Goal: Task Accomplishment & Management: Manage account settings

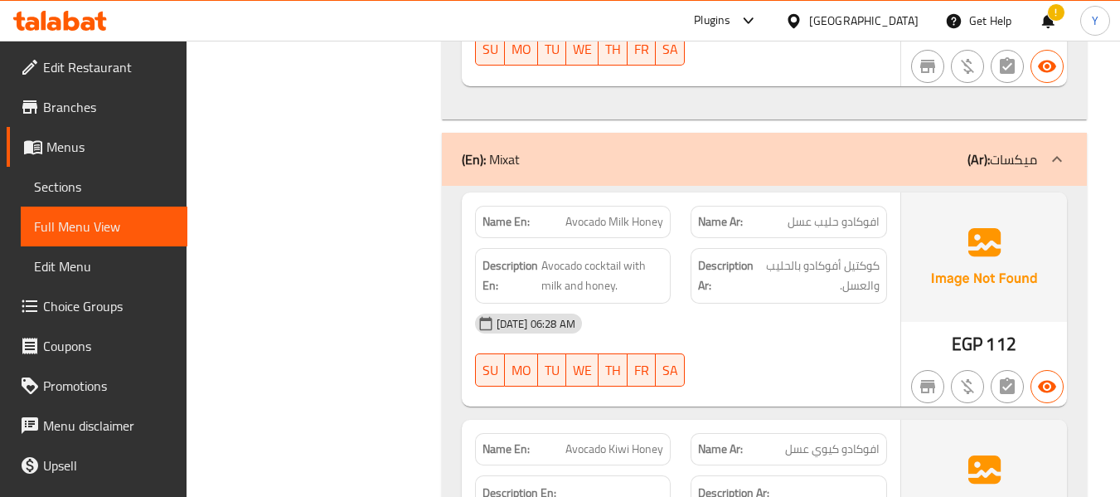
scroll to position [8148, 0]
click at [604, 255] on span "Avocado cocktail with milk and honey." at bounding box center [602, 275] width 123 height 41
copy span "cocktail"
click at [75, 186] on span "Sections" at bounding box center [104, 187] width 140 height 20
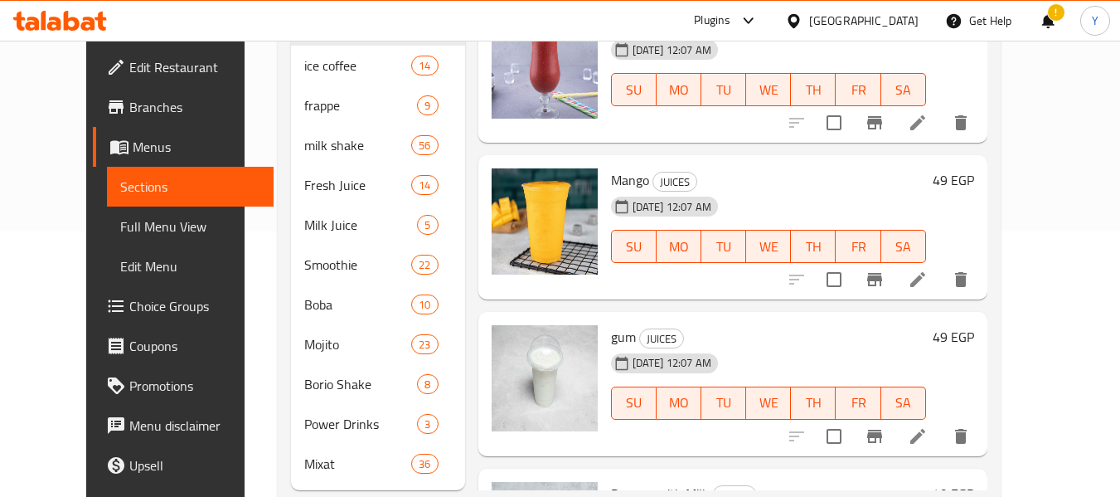
scroll to position [103, 0]
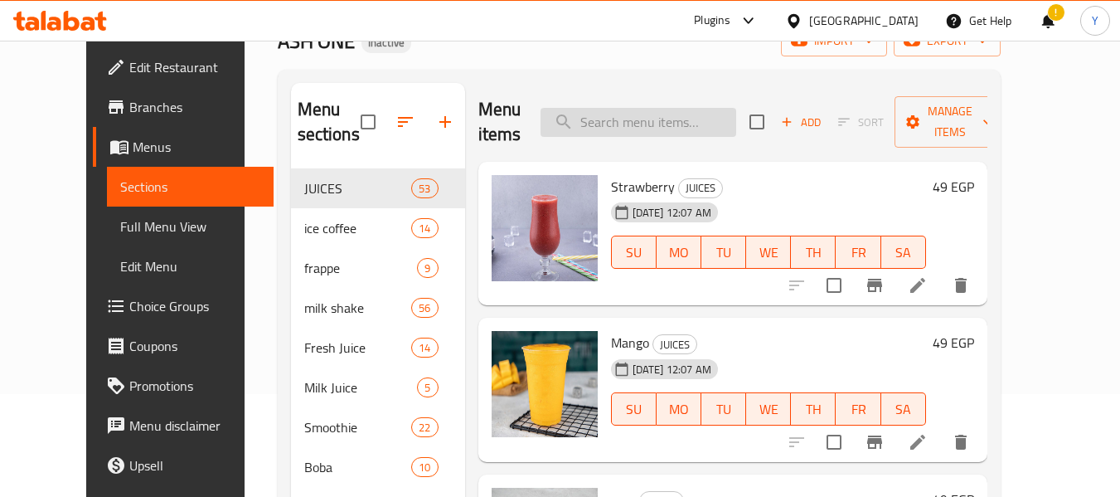
click at [670, 132] on input "search" at bounding box center [639, 122] width 196 height 29
paste input "cocktail"
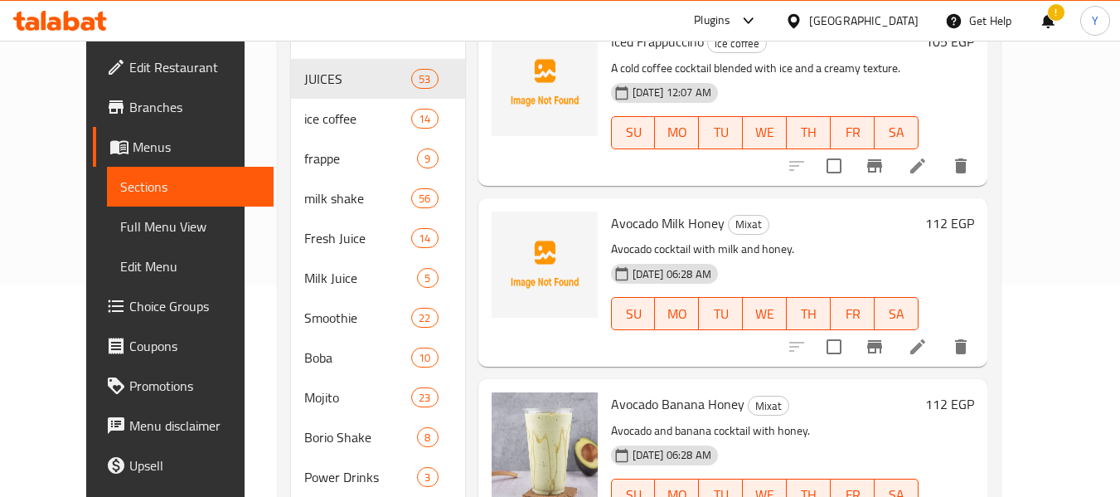
scroll to position [970, 0]
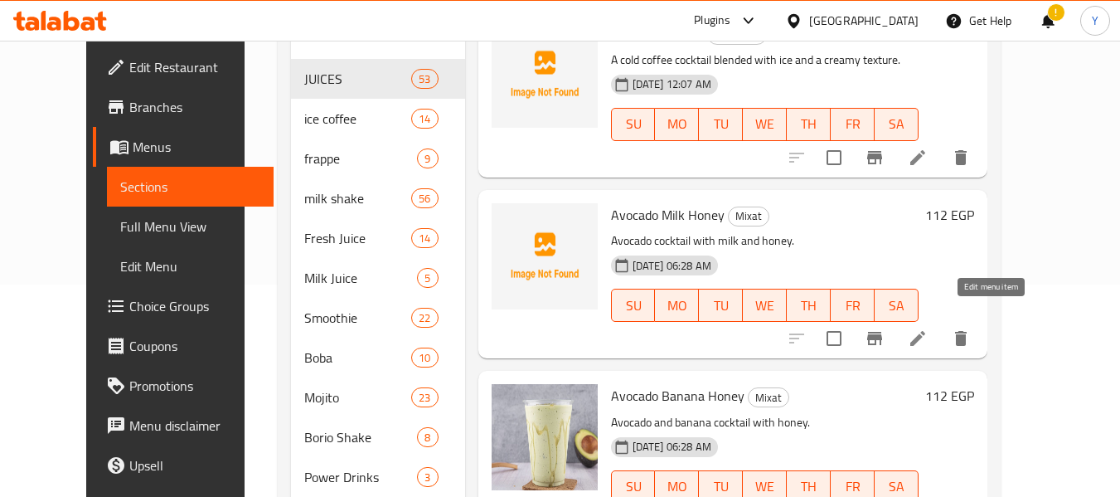
type input "cocktail"
click at [925, 331] on icon at bounding box center [917, 338] width 15 height 15
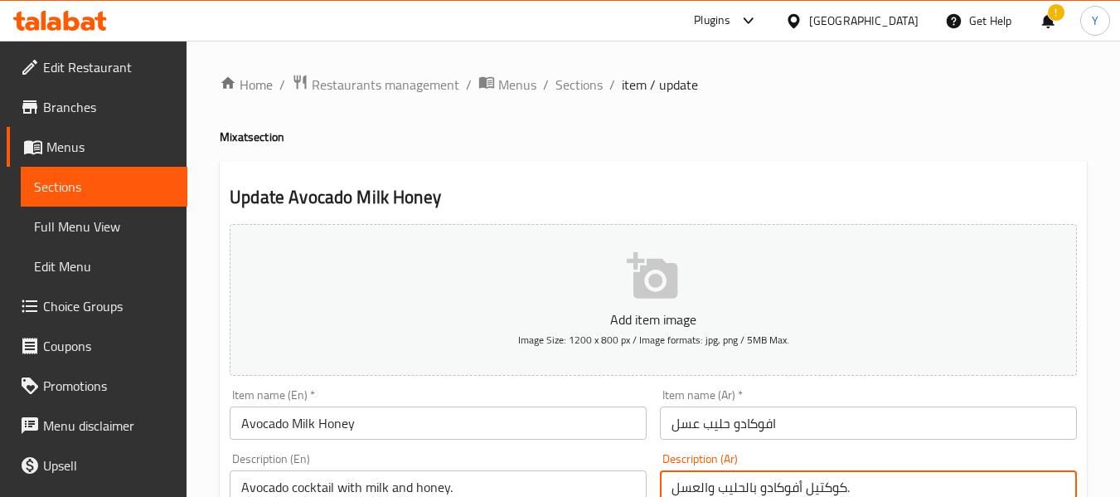
type textarea "\"
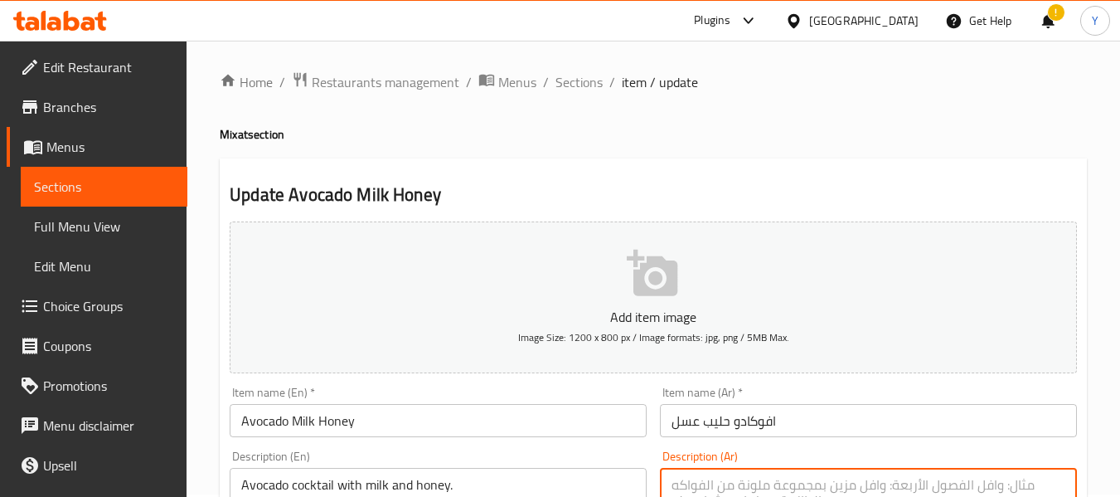
scroll to position [3, 0]
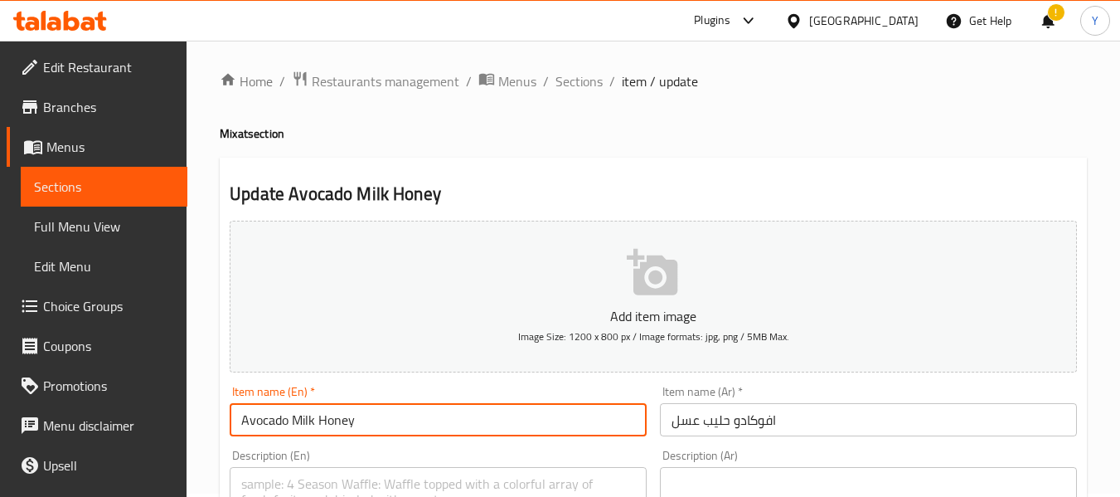
click at [447, 412] on input "Avocado Milk Honey" at bounding box center [438, 419] width 417 height 33
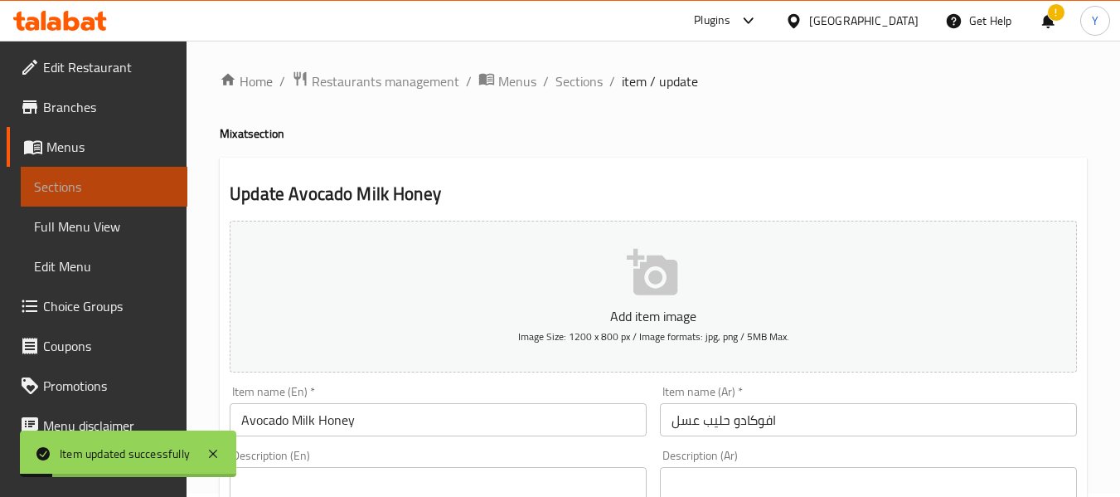
click at [147, 190] on span "Sections" at bounding box center [104, 187] width 140 height 20
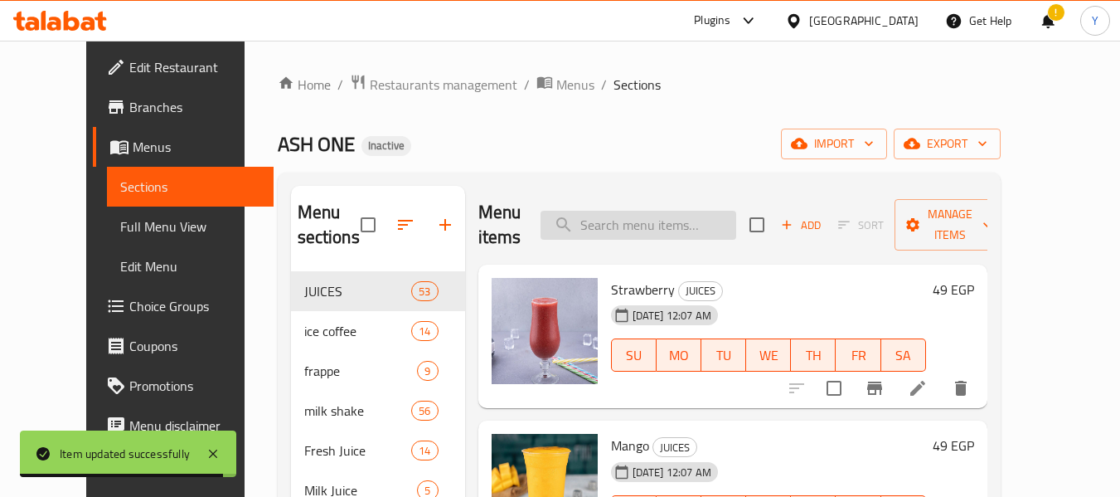
click at [639, 236] on input "search" at bounding box center [639, 225] width 196 height 29
paste input "cocktail"
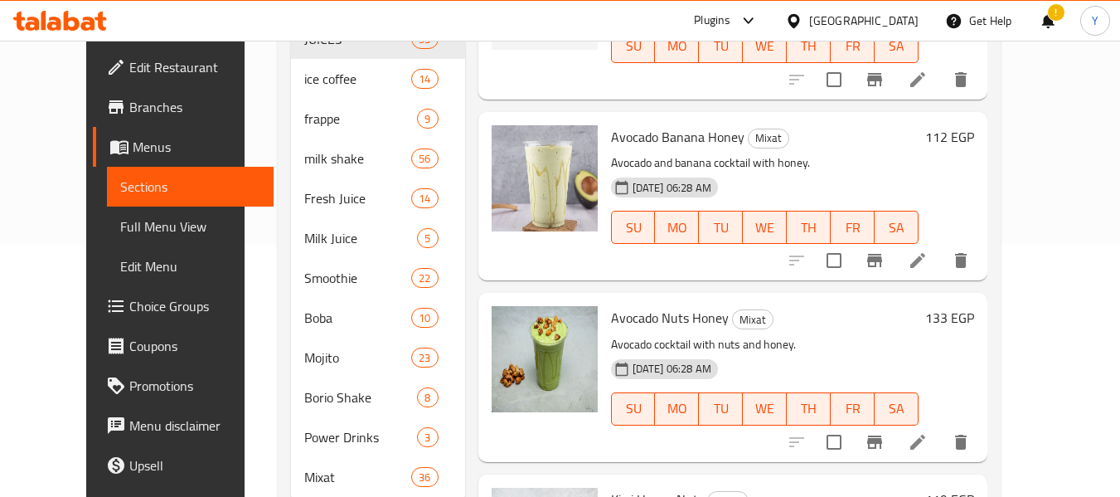
scroll to position [1001, 0]
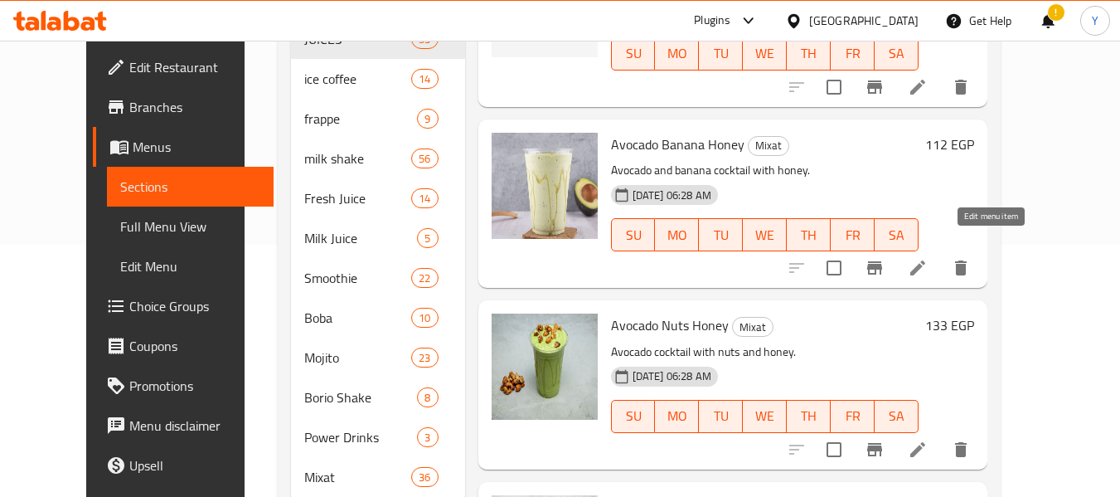
type input "cocktail"
click at [925, 442] on icon at bounding box center [917, 449] width 15 height 15
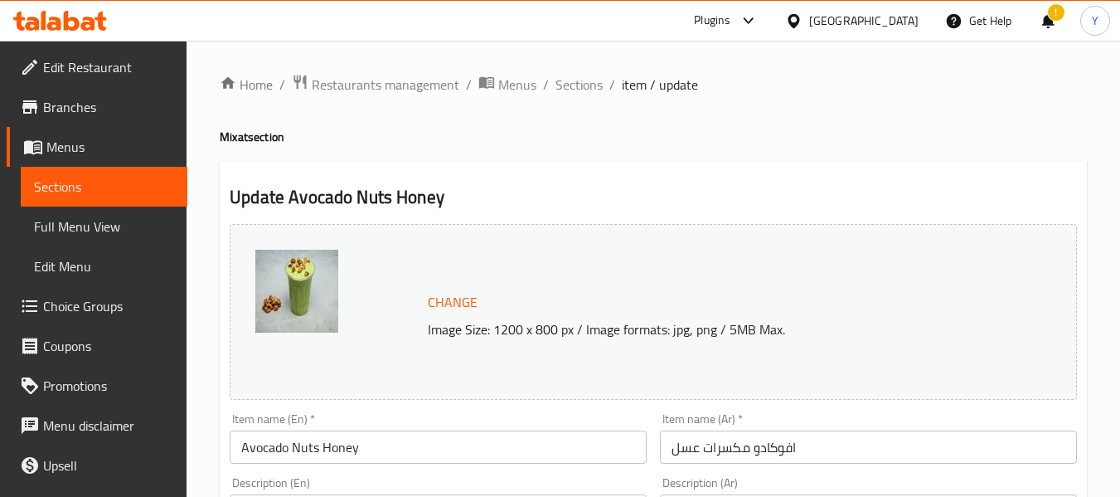
scroll to position [434, 0]
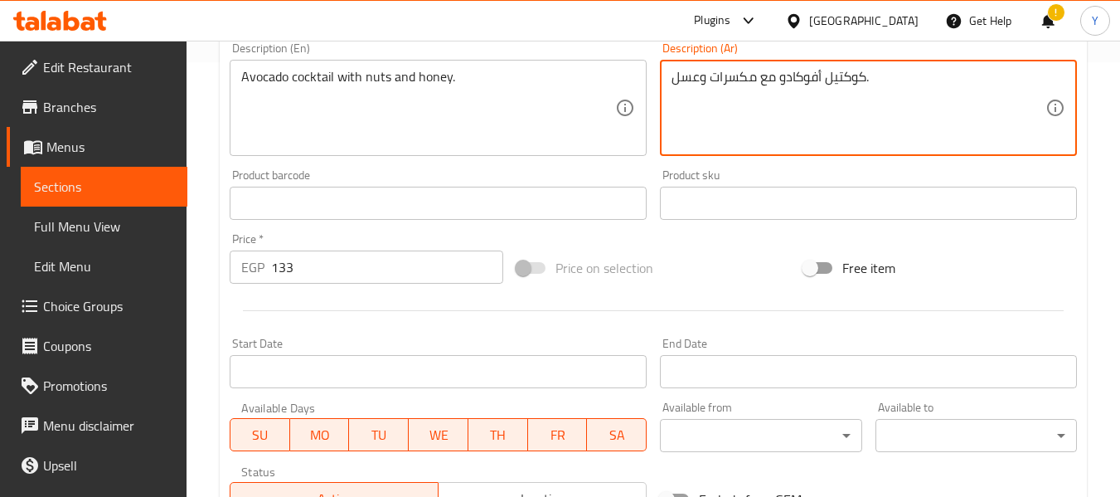
click at [771, 80] on textarea "كوكتيل أفوكادو مع مكسرات وعسل." at bounding box center [859, 108] width 374 height 79
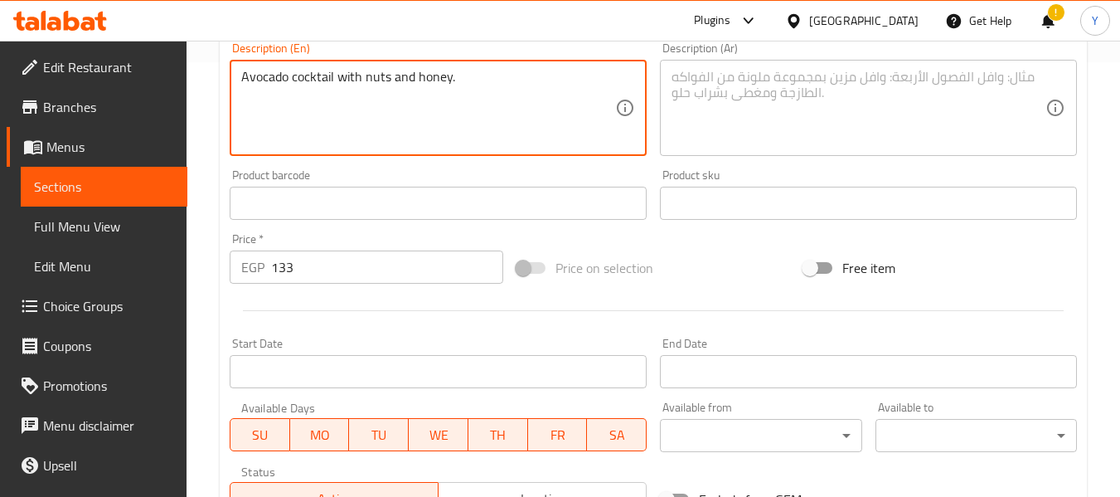
click at [468, 79] on textarea "Avocado cocktail with nuts and honey." at bounding box center [428, 108] width 374 height 79
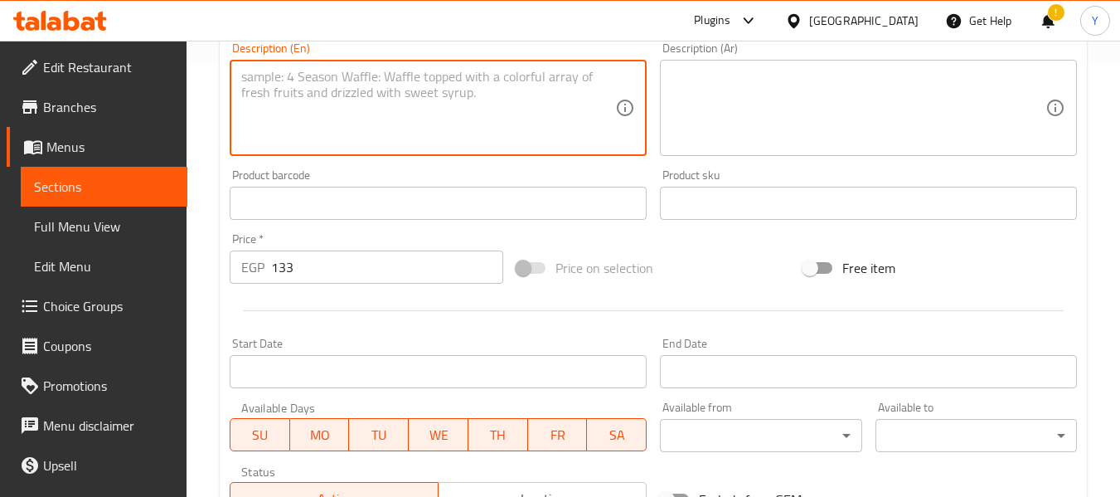
scroll to position [0, 0]
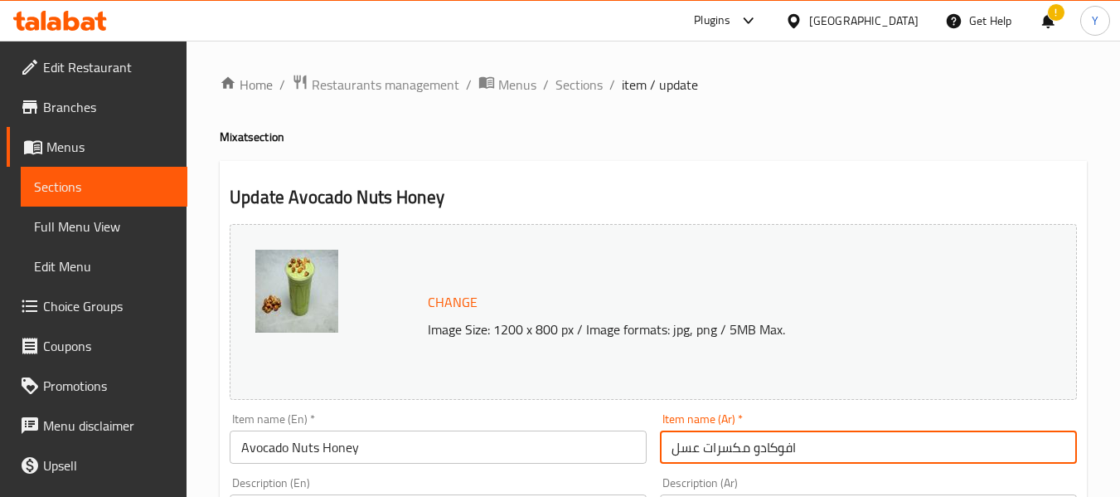
click at [766, 452] on input "افوكادو مكسرات عسل" at bounding box center [868, 446] width 417 height 33
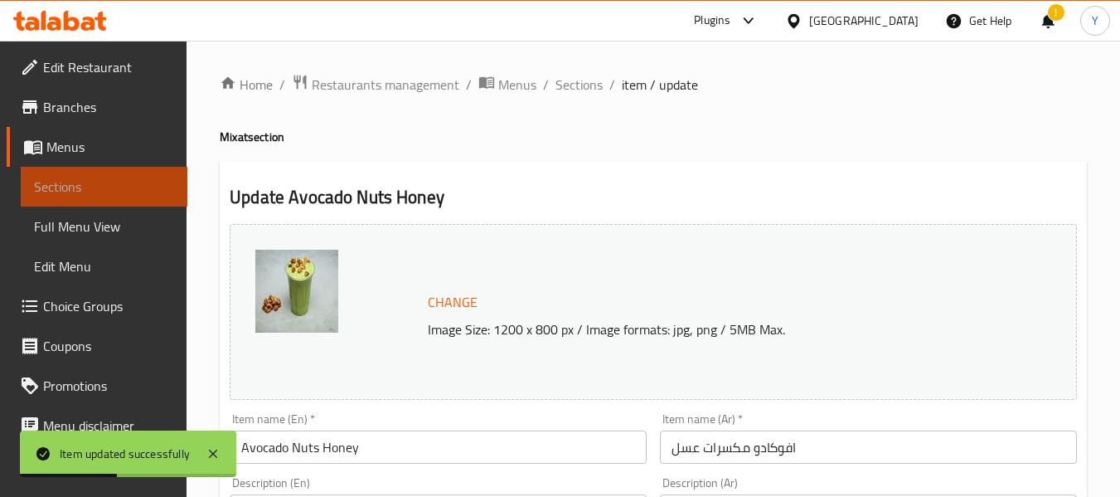
click at [115, 177] on span "Sections" at bounding box center [104, 187] width 140 height 20
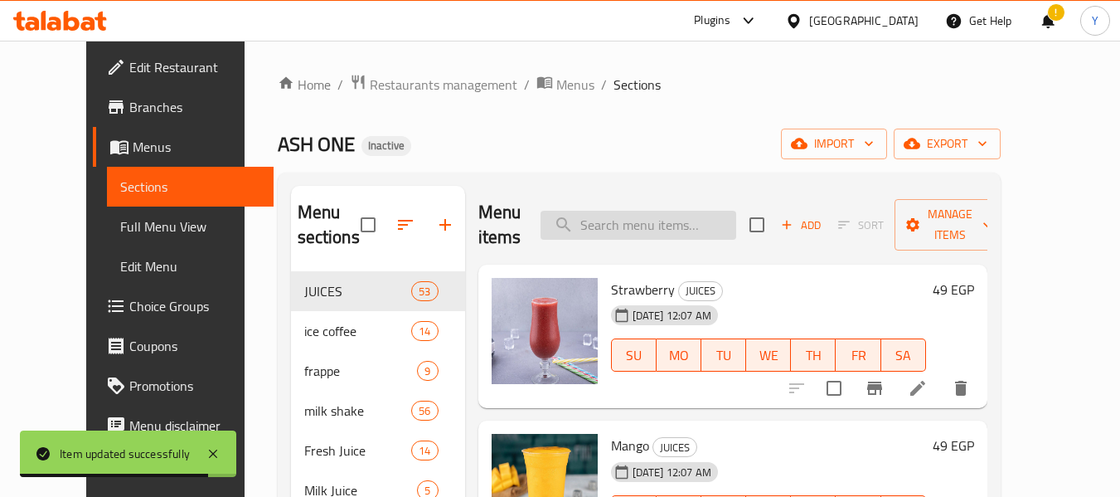
click at [617, 224] on input "search" at bounding box center [639, 225] width 196 height 29
paste input "cocktail"
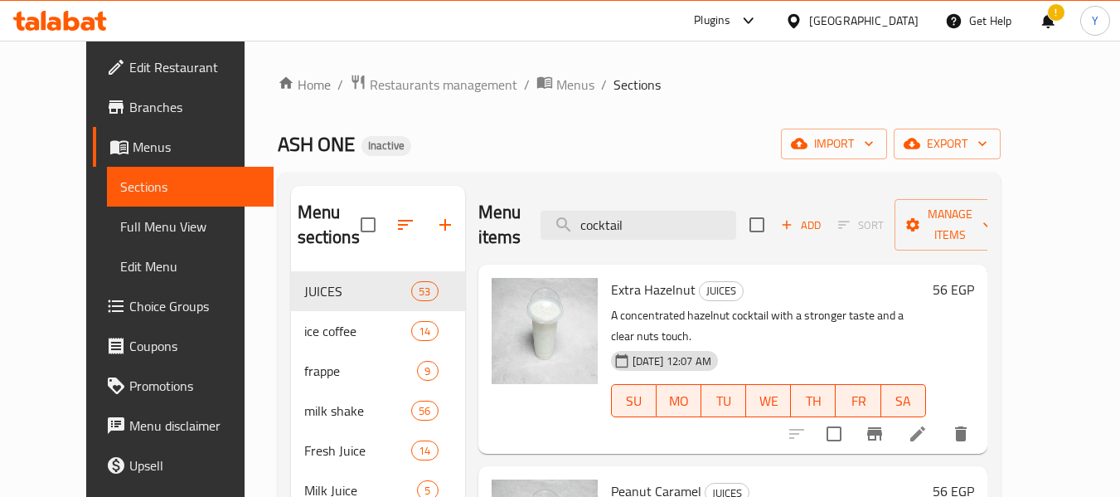
type input "cocktail"
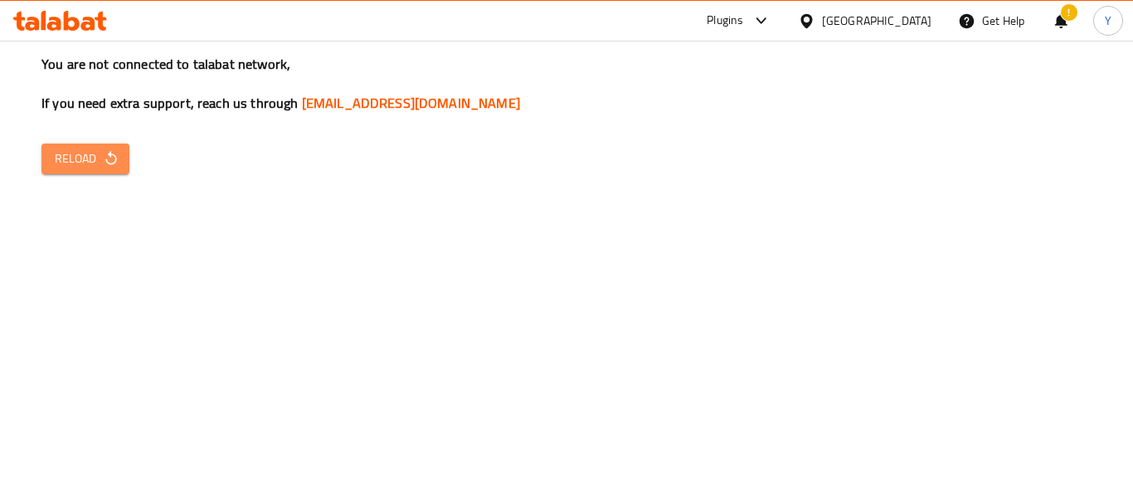
click at [99, 159] on span "Reload" at bounding box center [85, 158] width 61 height 21
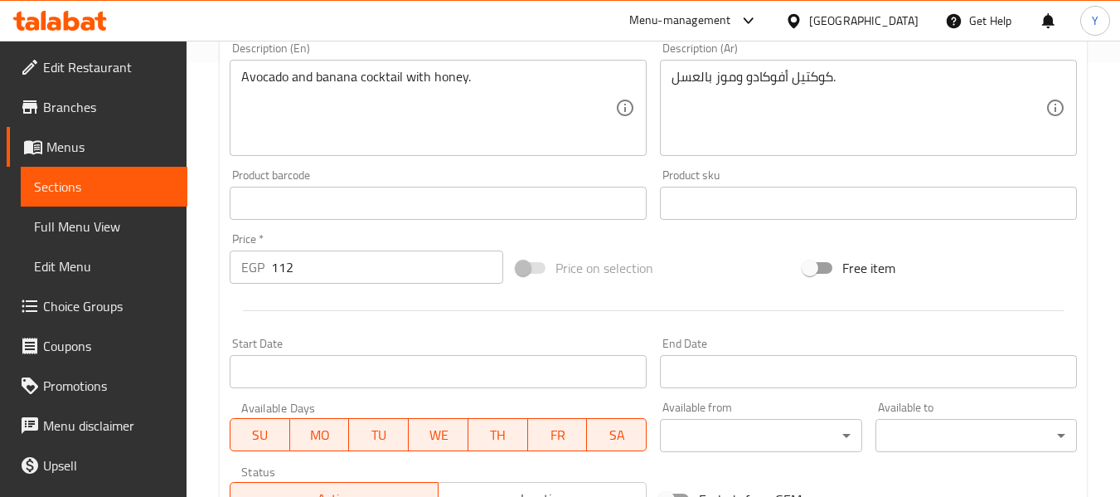
scroll to position [339, 0]
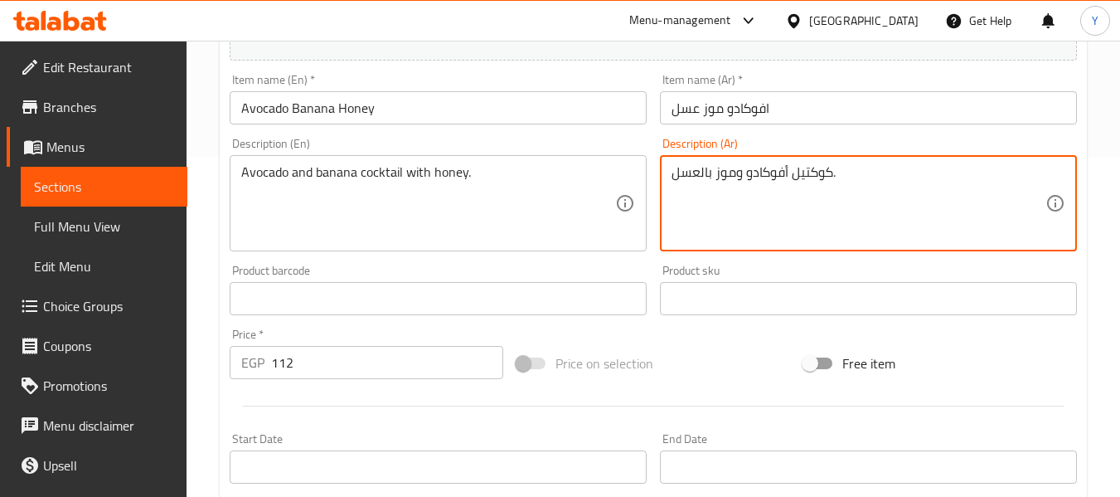
click at [783, 169] on textarea "كوكتيل أفوكادو وموز بالعسل." at bounding box center [859, 203] width 374 height 79
type textarea "="
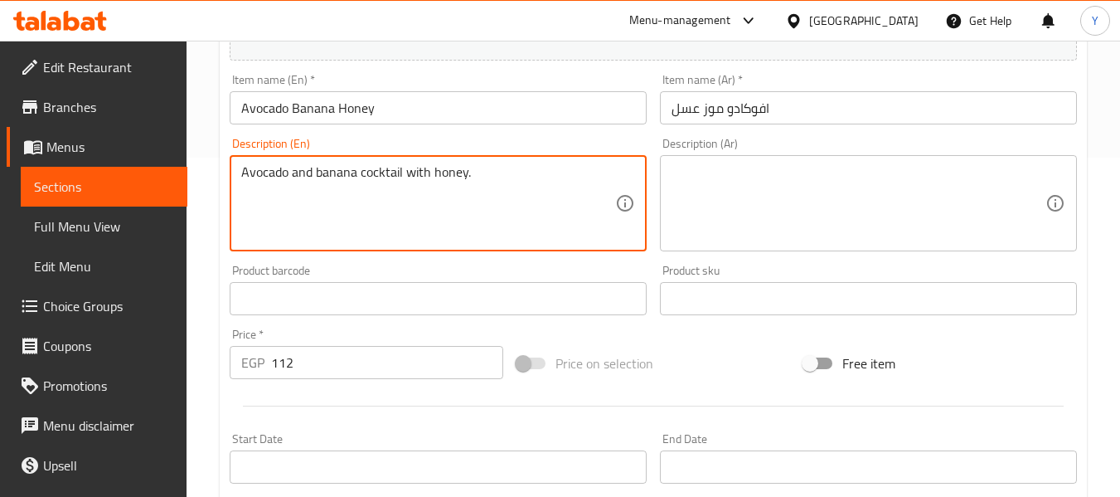
click at [487, 172] on textarea "Avocado and banana cocktail with honey." at bounding box center [428, 203] width 374 height 79
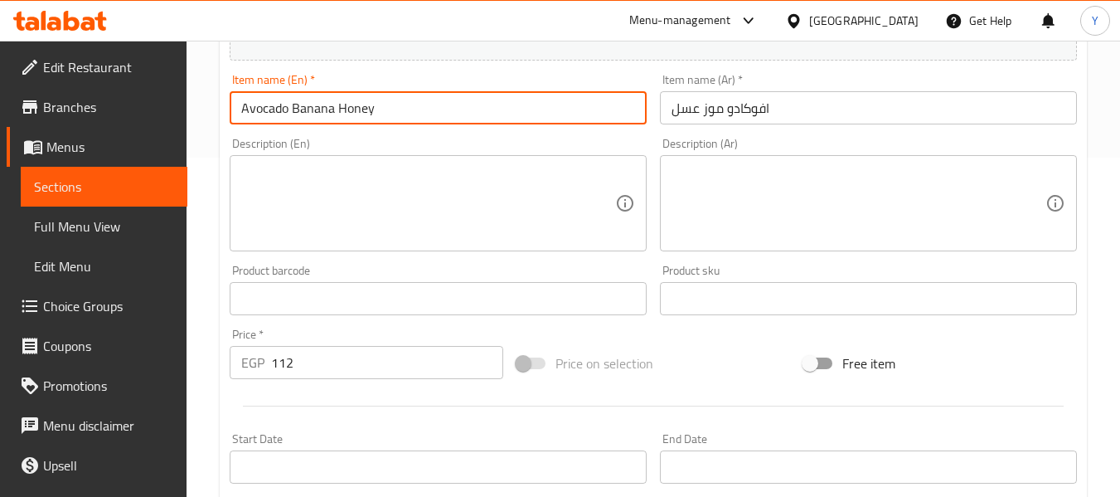
click at [522, 113] on input "Avocado Banana Honey" at bounding box center [438, 107] width 417 height 33
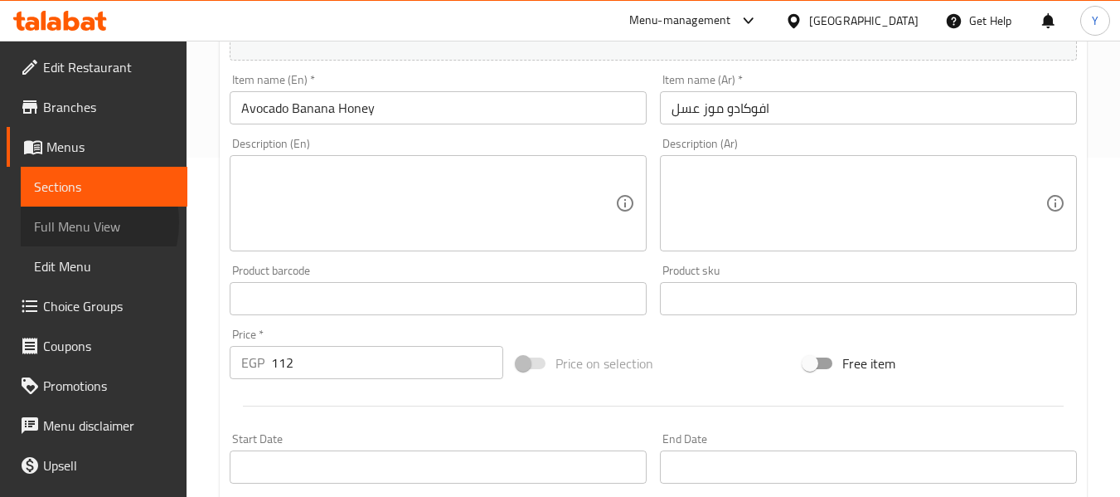
click at [72, 222] on span "Full Menu View" at bounding box center [104, 226] width 140 height 20
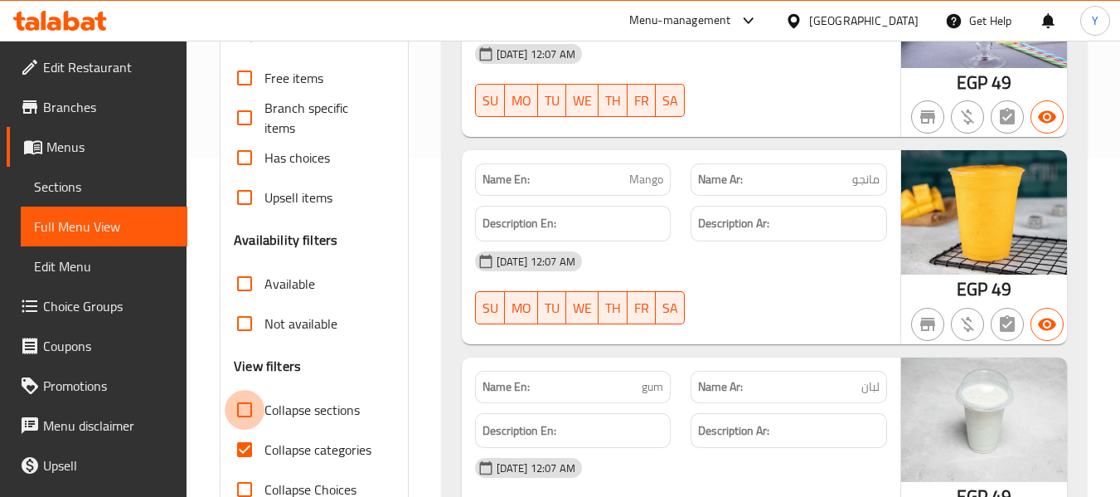
click at [249, 410] on input "Collapse sections" at bounding box center [245, 410] width 40 height 40
checkbox input "true"
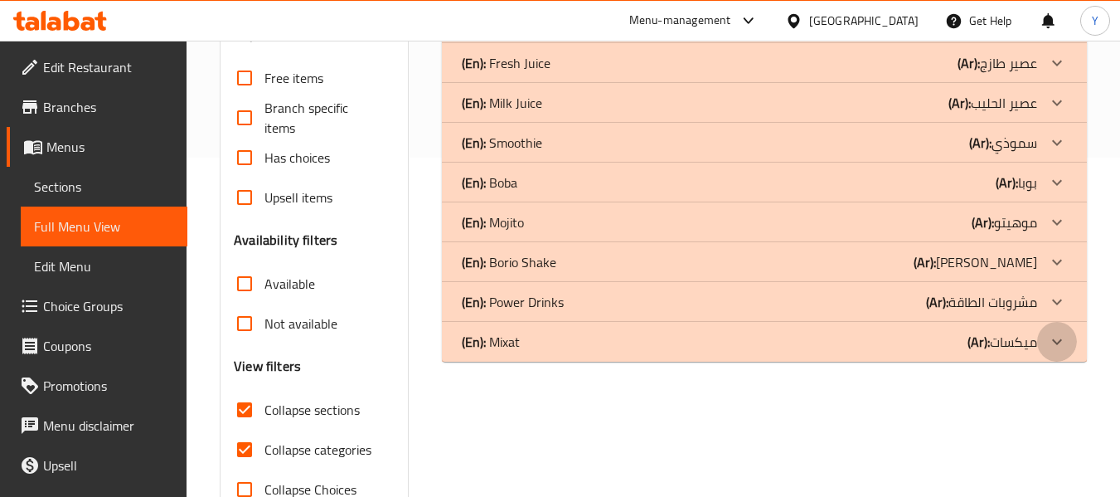
click at [1060, 347] on icon at bounding box center [1057, 342] width 20 height 20
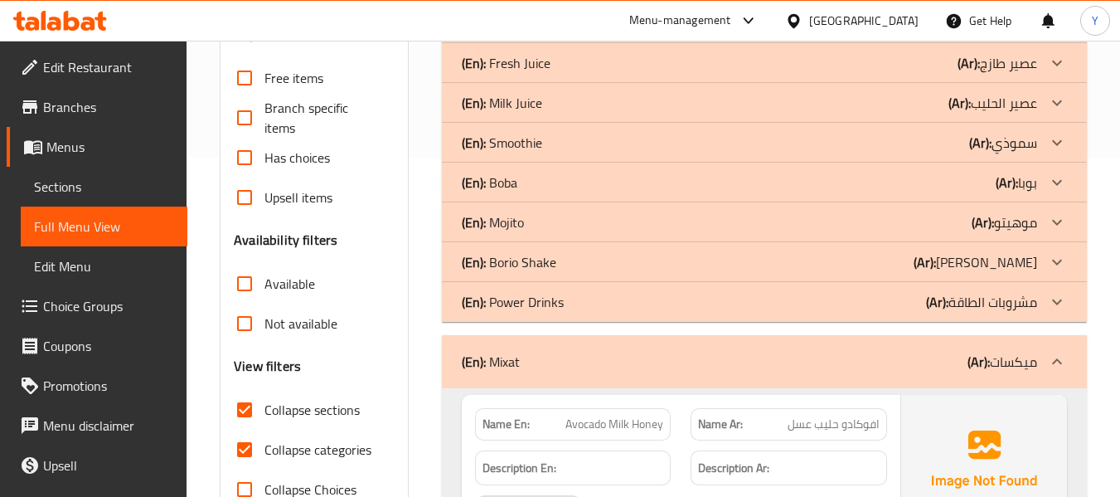
click at [1032, 306] on p "(Ar): مشروبات الطاقة" at bounding box center [981, 302] width 111 height 20
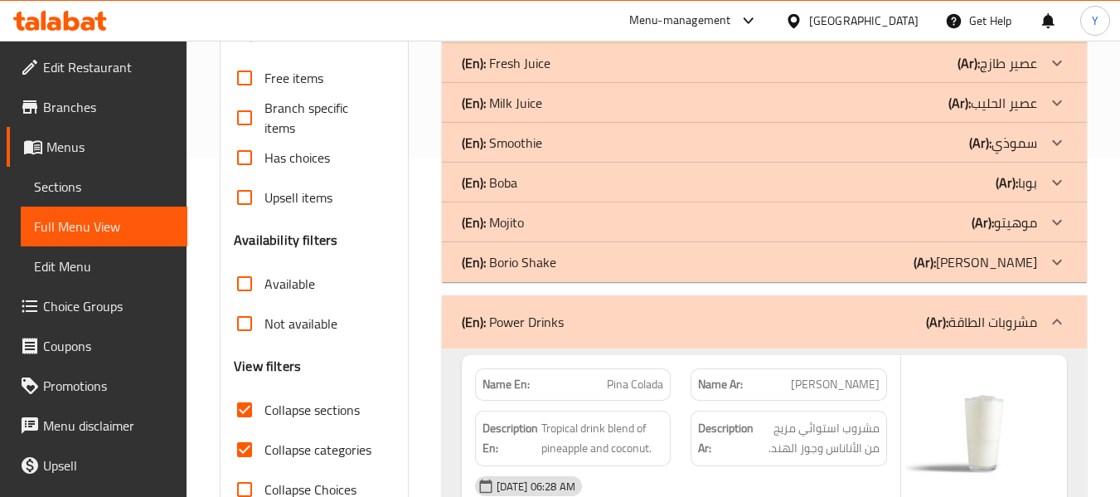
click at [1022, 264] on p "(Ar): شيك بوريو" at bounding box center [976, 262] width 124 height 20
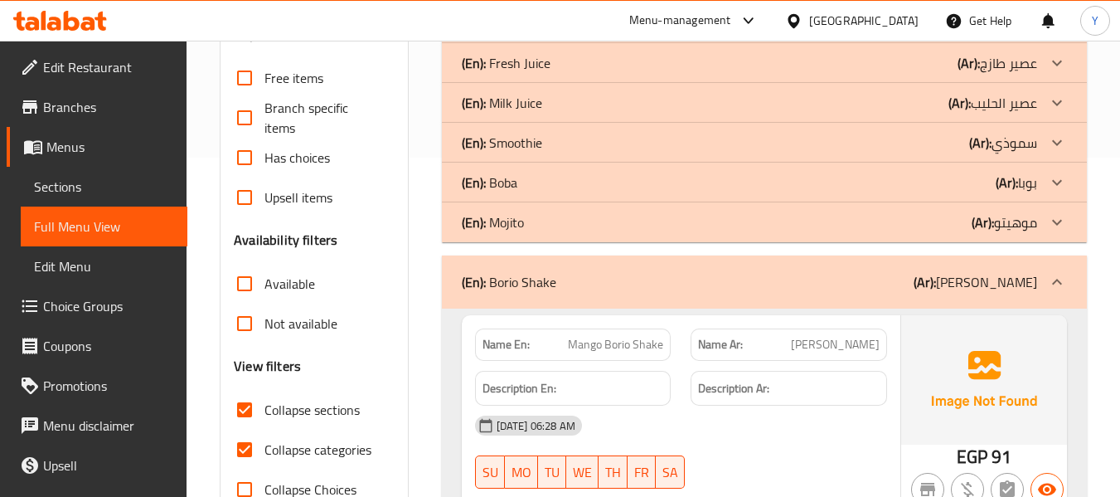
click at [1011, 222] on p "(Ar): موهيتو" at bounding box center [1004, 222] width 65 height 20
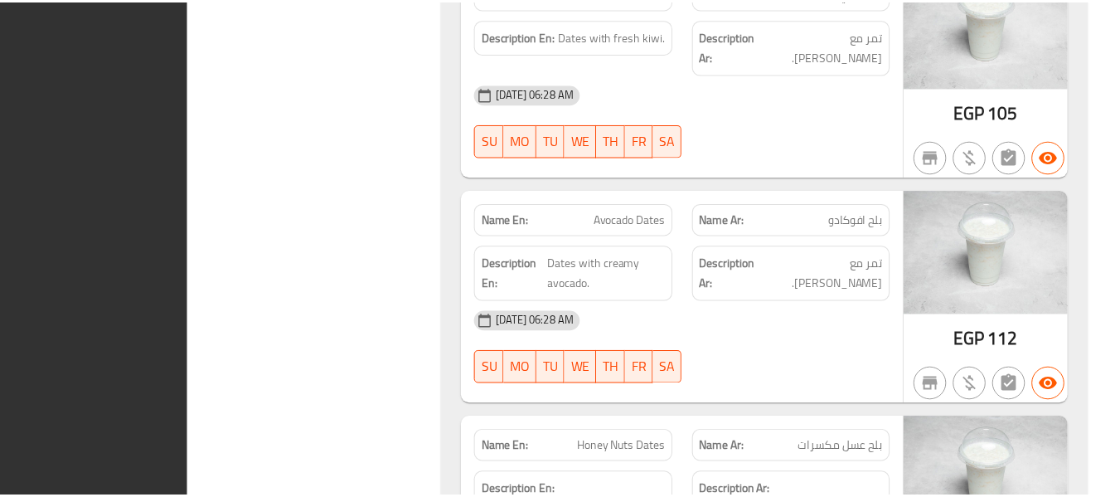
scroll to position [15635, 0]
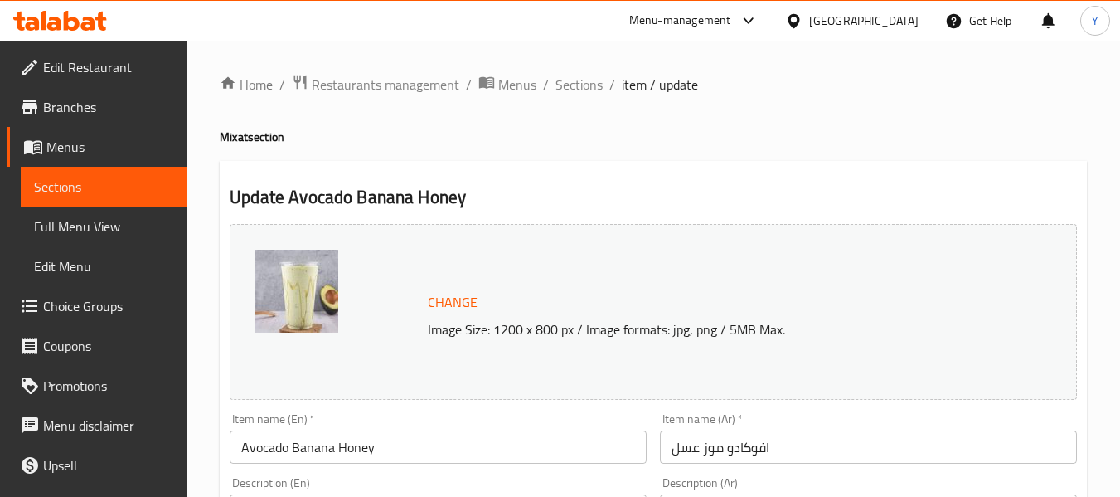
scroll to position [215, 0]
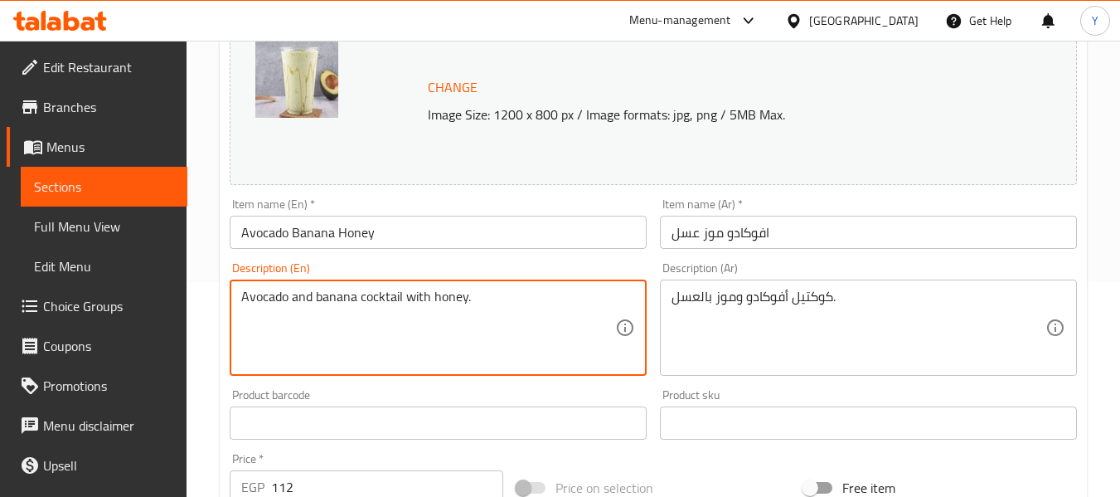
click at [513, 305] on textarea "Avocado and banana cocktail with honey." at bounding box center [428, 328] width 374 height 79
type textarea "="
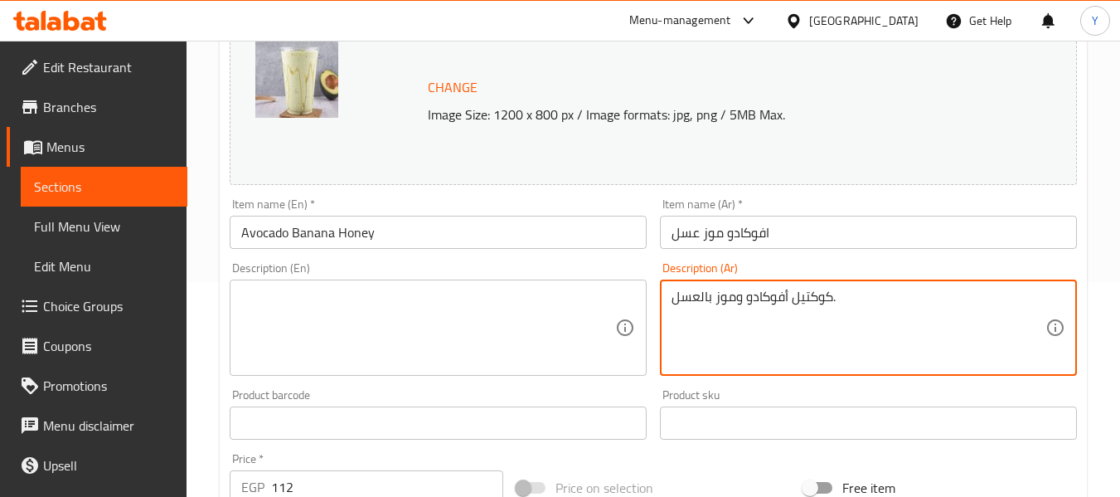
click at [812, 295] on textarea "كوكتيل أفوكادو وموز بالعسل." at bounding box center [859, 328] width 374 height 79
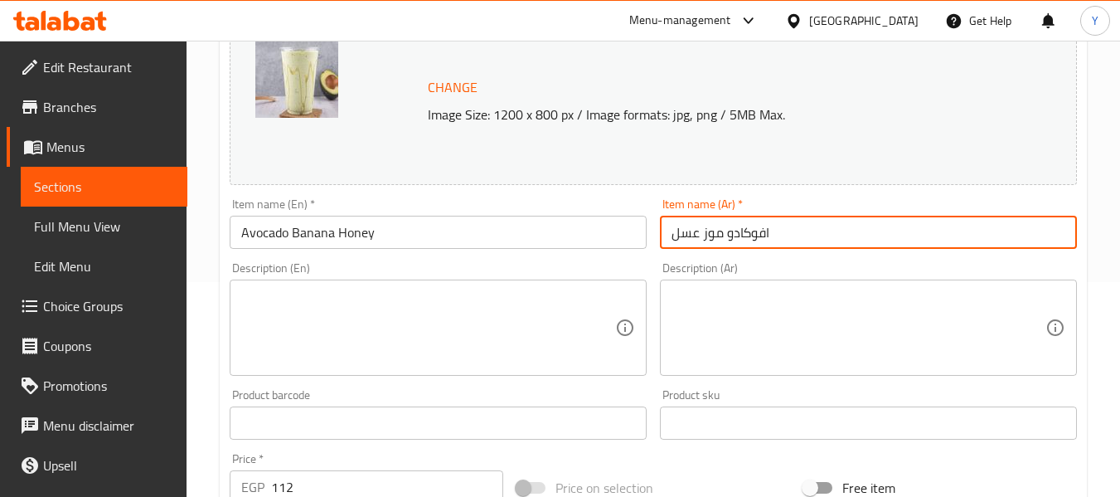
click at [804, 230] on input "افوكادو موز عسل" at bounding box center [868, 232] width 417 height 33
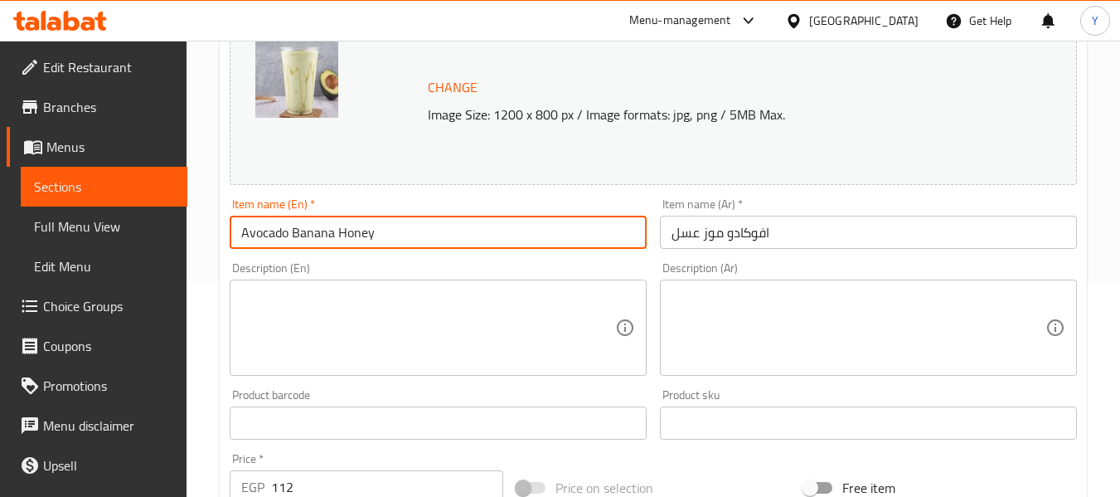
click at [326, 235] on input "Avocado Banana Honey" at bounding box center [438, 232] width 417 height 33
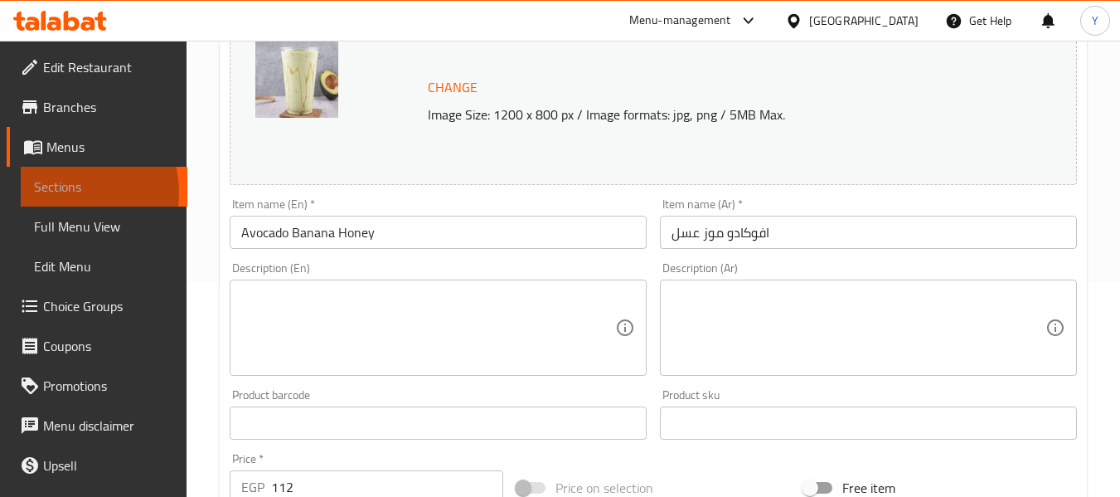
click at [63, 192] on span "Sections" at bounding box center [104, 187] width 140 height 20
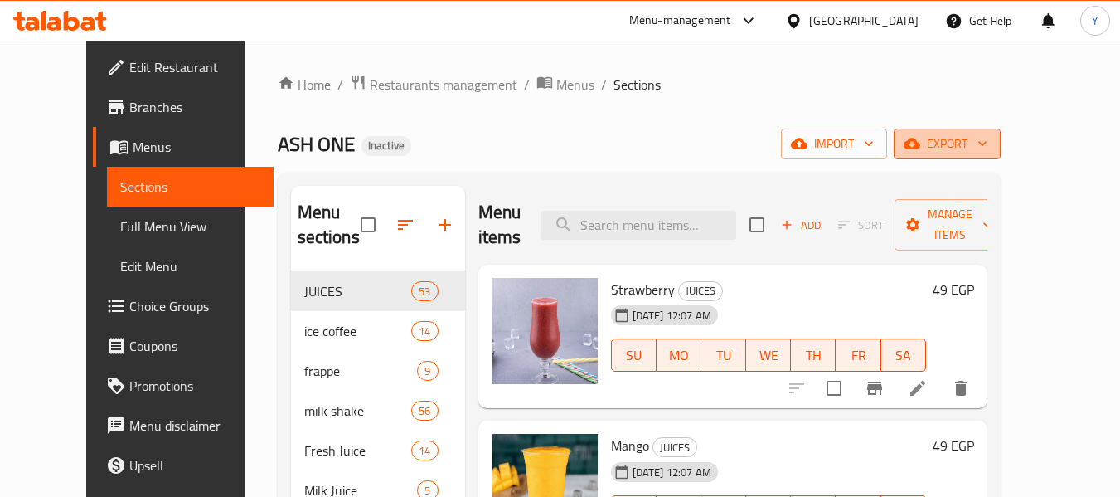
click at [1001, 154] on button "export" at bounding box center [947, 144] width 107 height 31
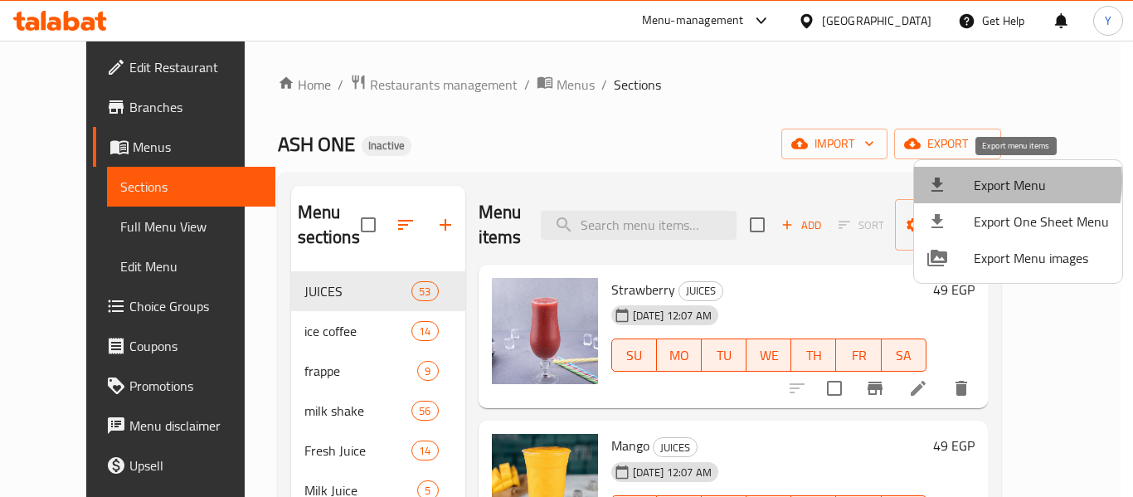
click at [995, 181] on span "Export Menu" at bounding box center [1040, 185] width 135 height 20
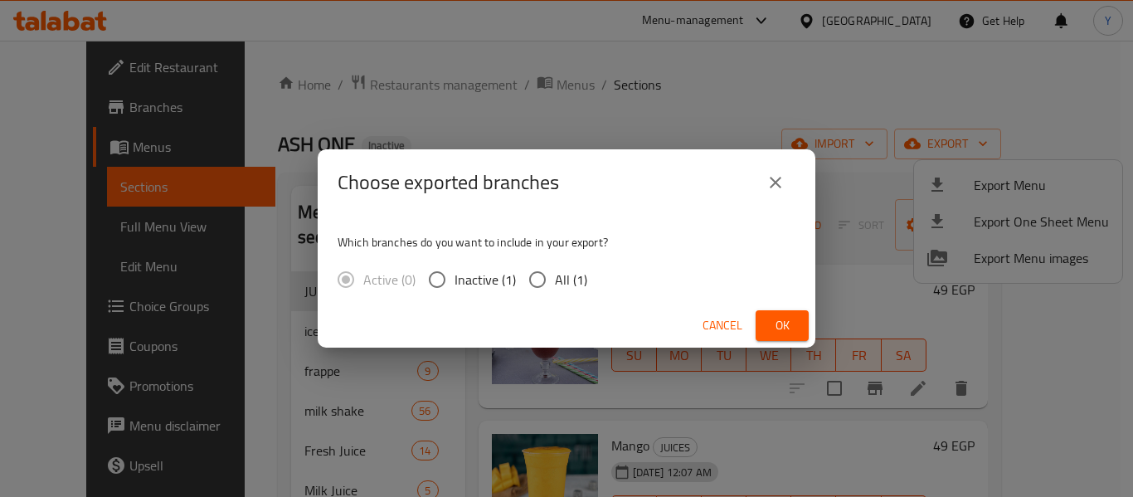
click at [555, 279] on span "All (1)" at bounding box center [571, 279] width 32 height 20
click at [555, 279] on input "All (1)" at bounding box center [537, 279] width 35 height 35
radio input "true"
click at [781, 317] on span "Ok" at bounding box center [782, 325] width 27 height 21
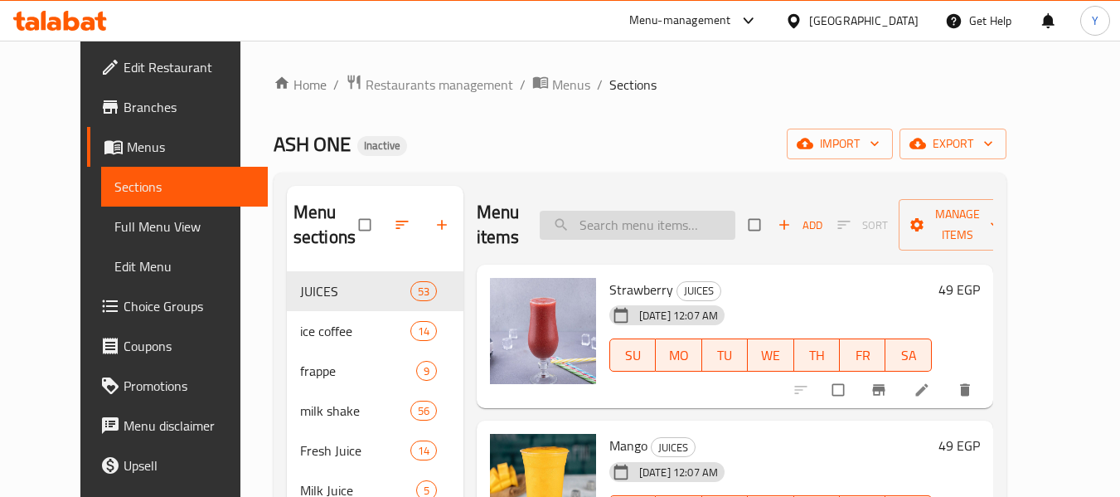
click at [651, 226] on input "search" at bounding box center [638, 225] width 196 height 29
paste input "cocktail"
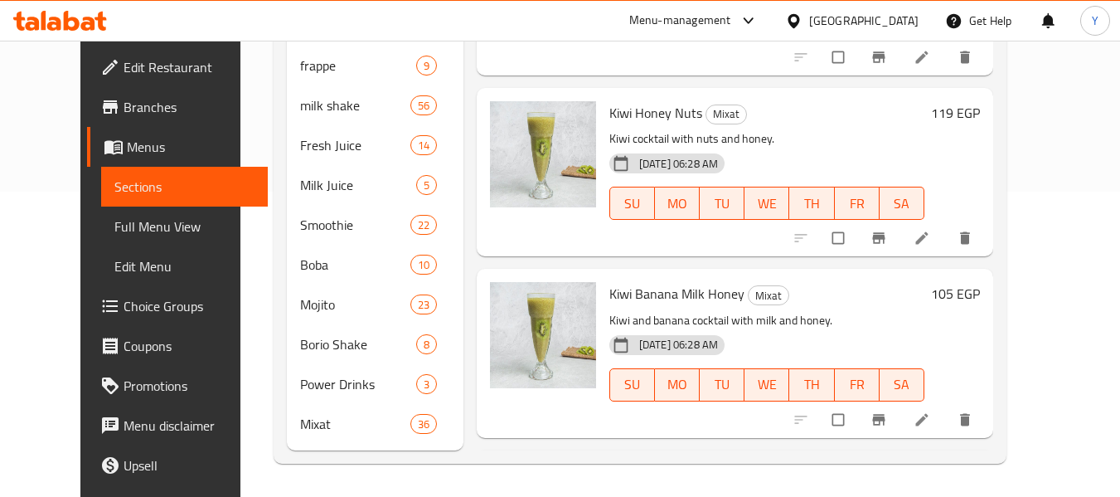
scroll to position [987, 0]
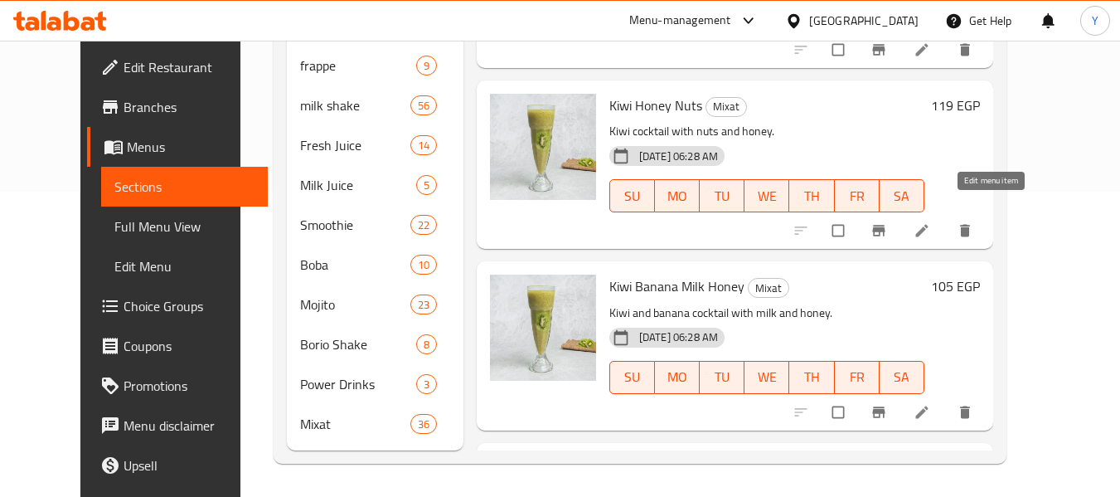
type input "cocktail"
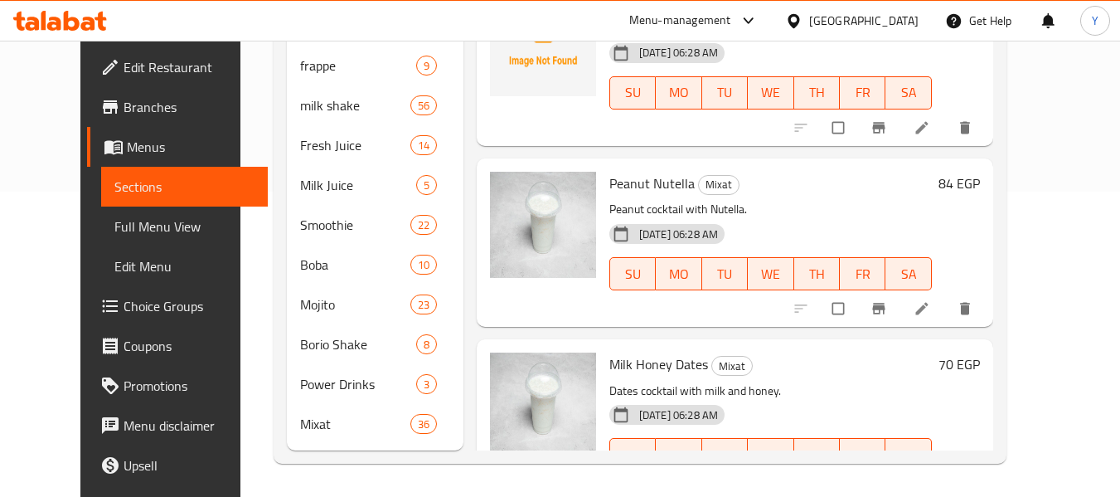
scroll to position [1670, 0]
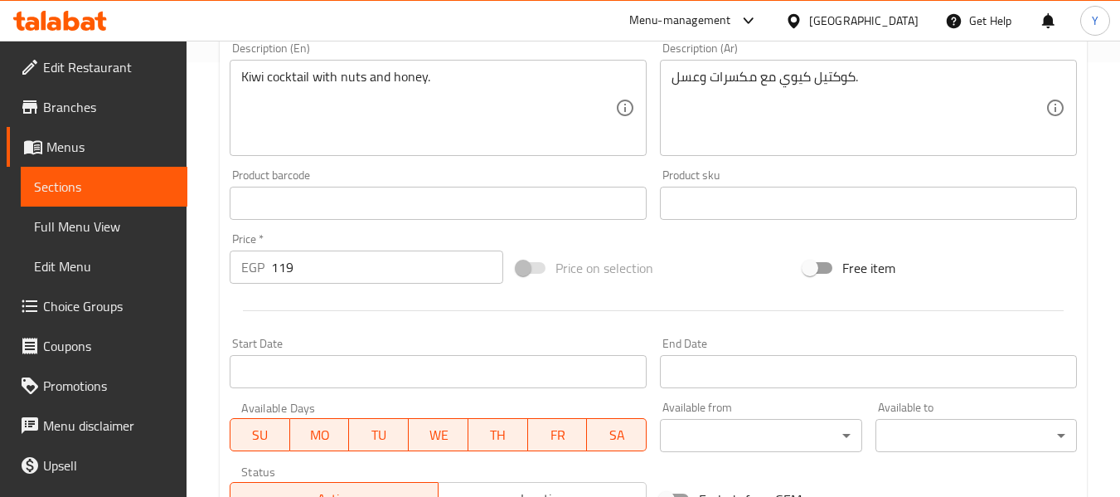
scroll to position [320, 0]
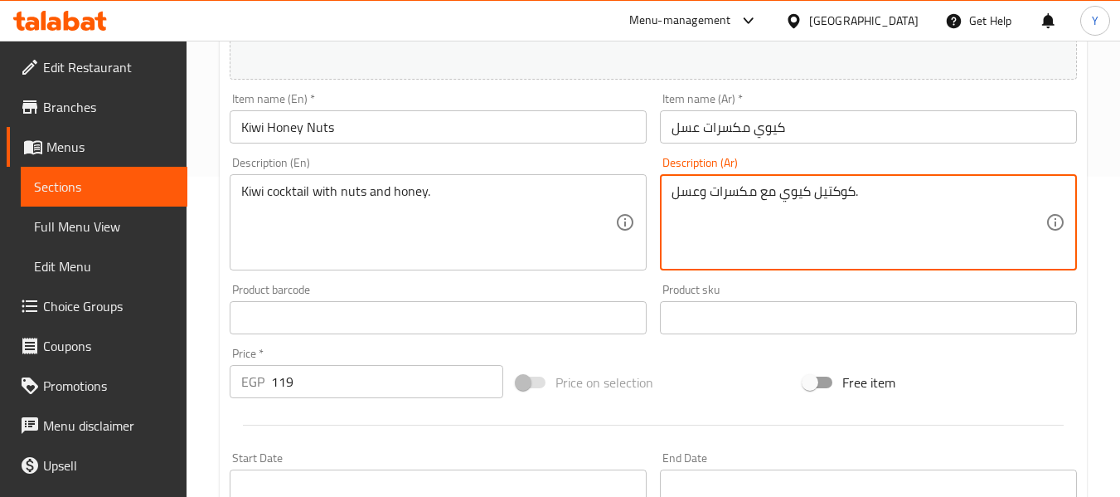
click at [805, 196] on textarea "كوكتيل كيوي مع مكسرات وعسل." at bounding box center [859, 222] width 374 height 79
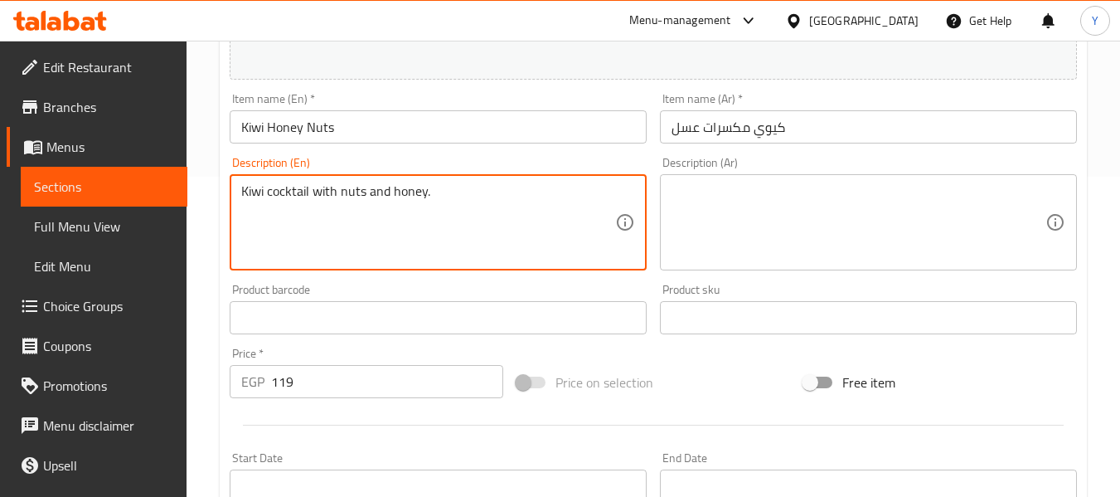
click at [393, 199] on textarea "Kiwi cocktail with nuts and honey." at bounding box center [428, 222] width 374 height 79
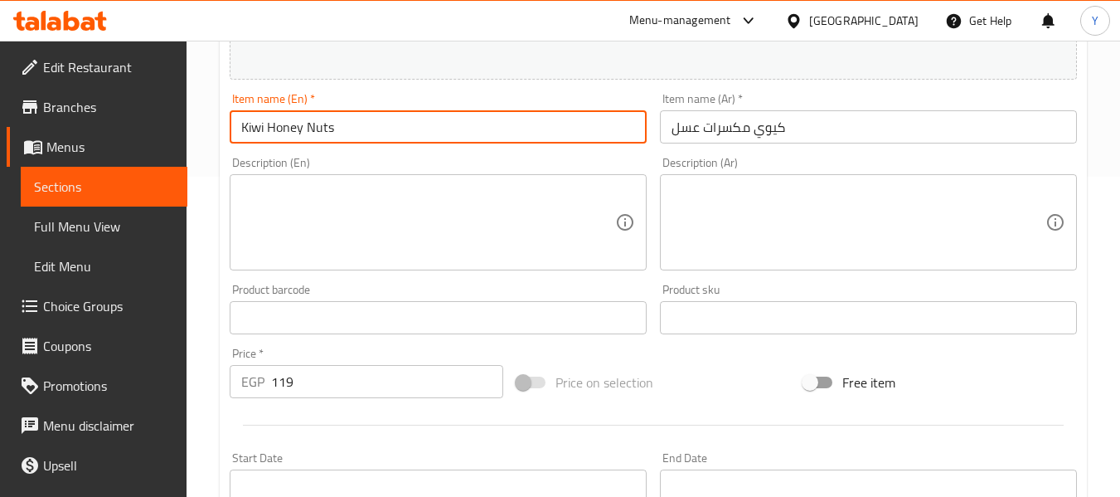
click at [404, 123] on input "Kiwi Honey Nuts" at bounding box center [438, 126] width 417 height 33
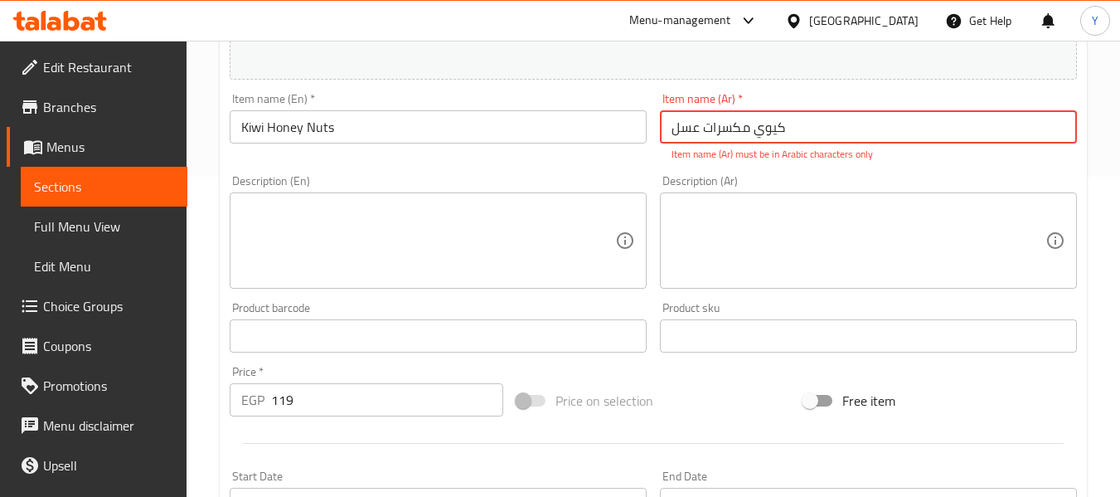
drag, startPoint x: 808, startPoint y: 130, endPoint x: 576, endPoint y: 124, distance: 231.4
click at [576, 124] on div "Change Image Size: 1200 x 800 px / Image formats: jpg, png / 5MB Max. Item name…" at bounding box center [653, 275] width 861 height 757
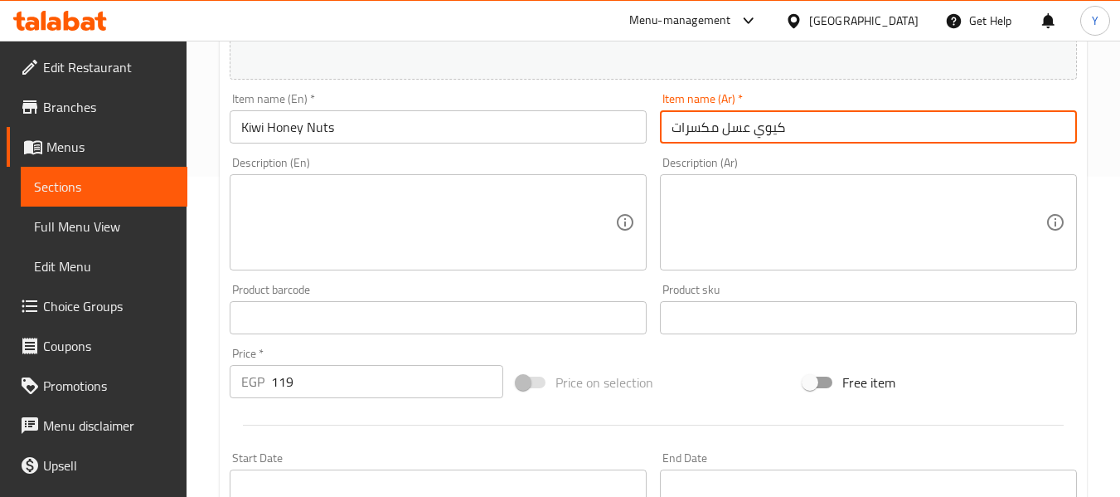
type input "كيوي عسل مكسرات"
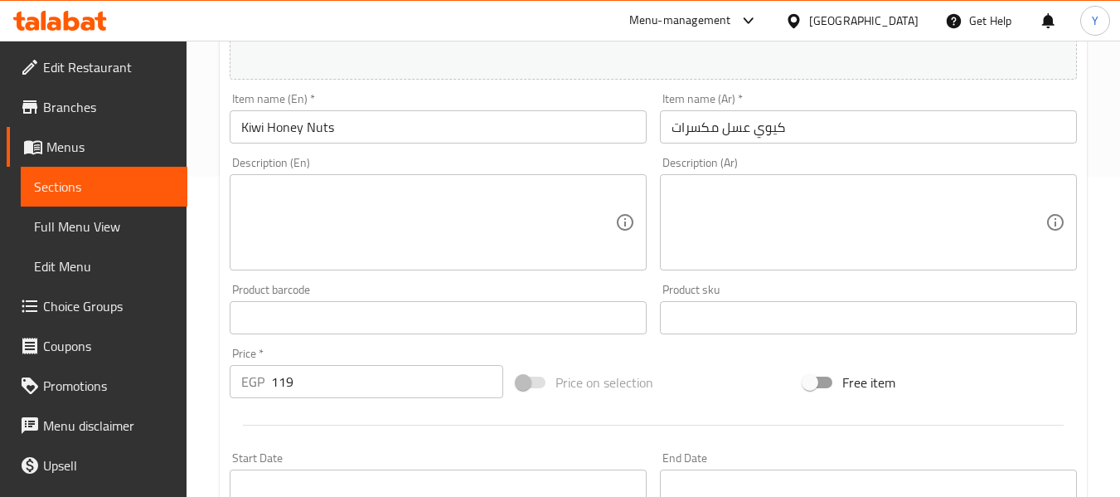
click at [323, 134] on input "Kiwi Honey Nuts" at bounding box center [438, 126] width 417 height 33
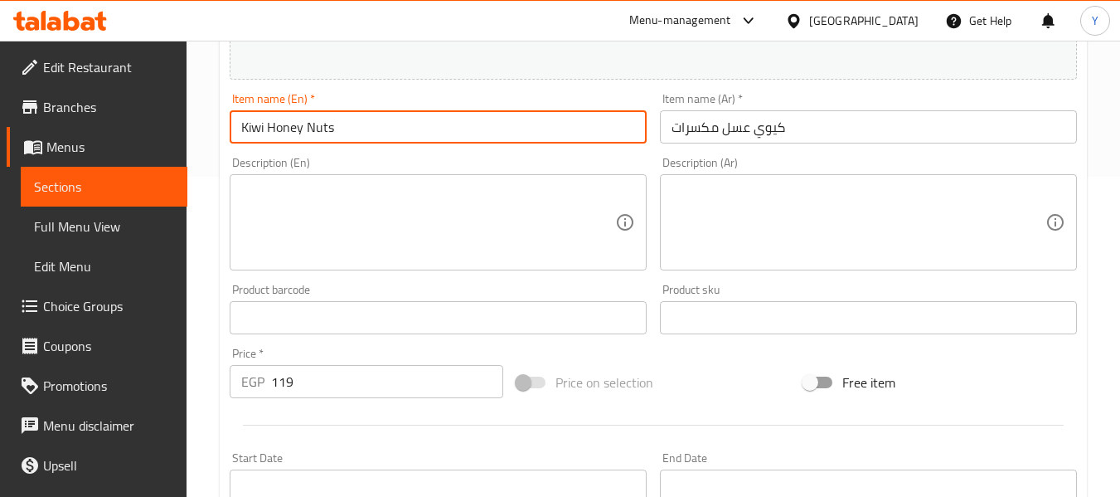
click at [323, 134] on input "Kiwi Honey Nuts" at bounding box center [438, 126] width 417 height 33
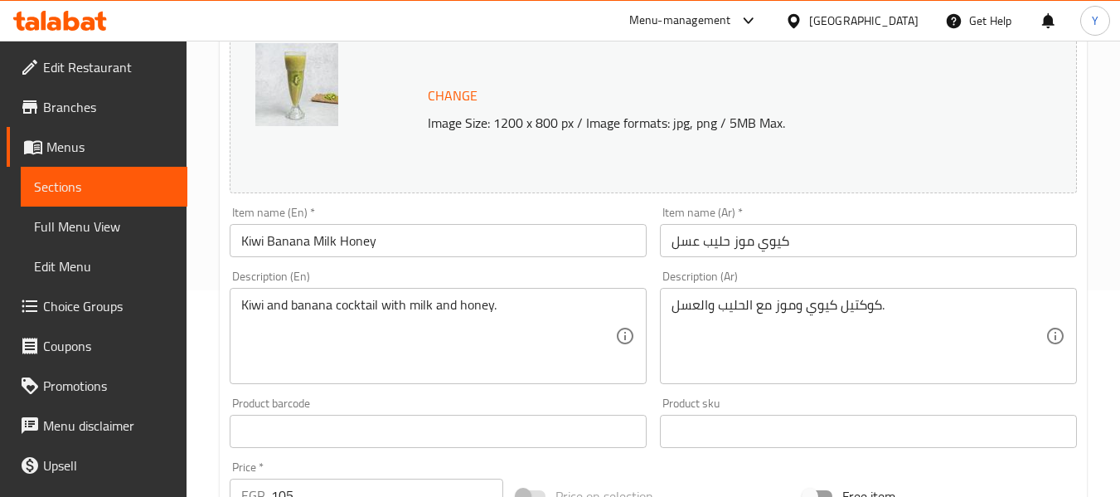
scroll to position [212, 0]
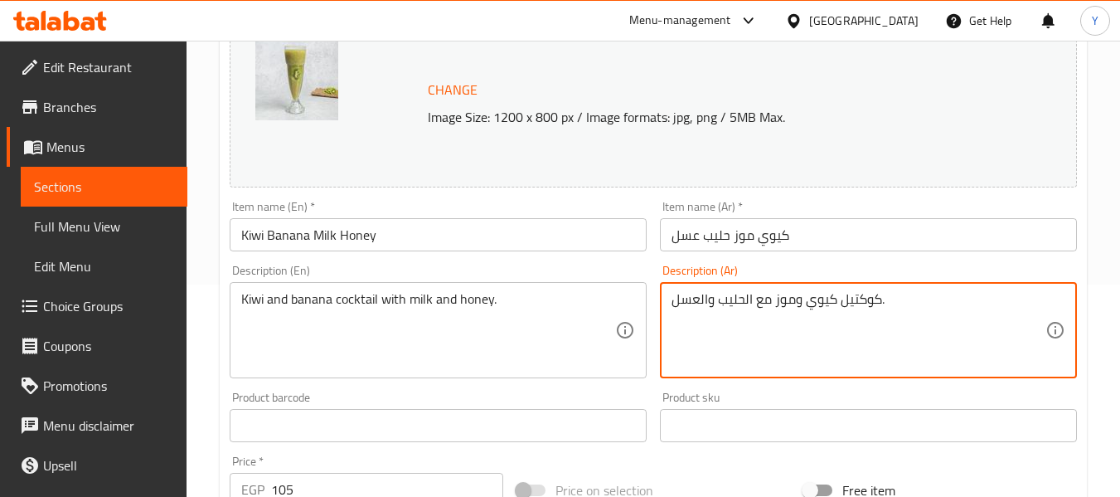
click at [803, 293] on textarea "كوكتيل كيوي وموز مع الحليب والعسل." at bounding box center [859, 330] width 374 height 79
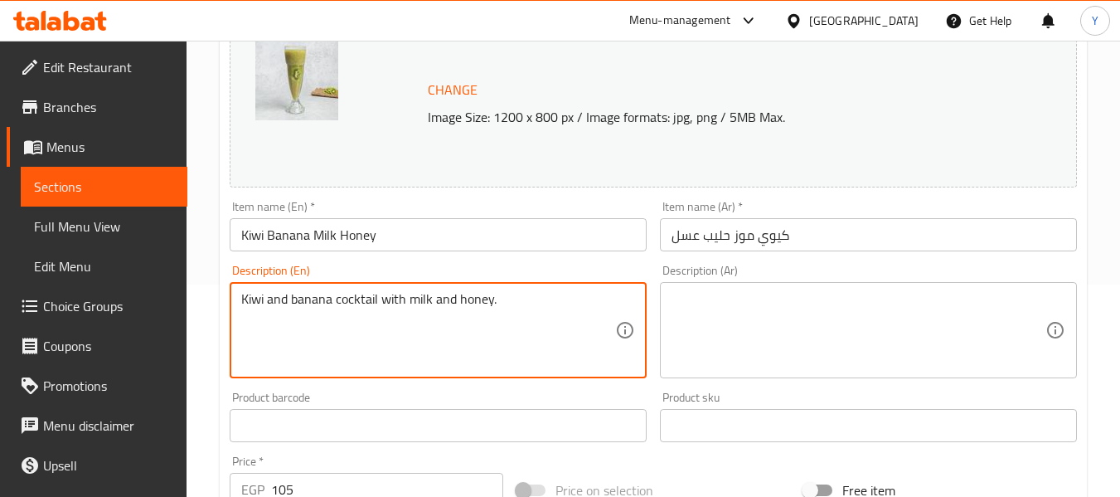
click at [365, 298] on textarea "Kiwi and banana cocktail with milk and honey." at bounding box center [428, 330] width 374 height 79
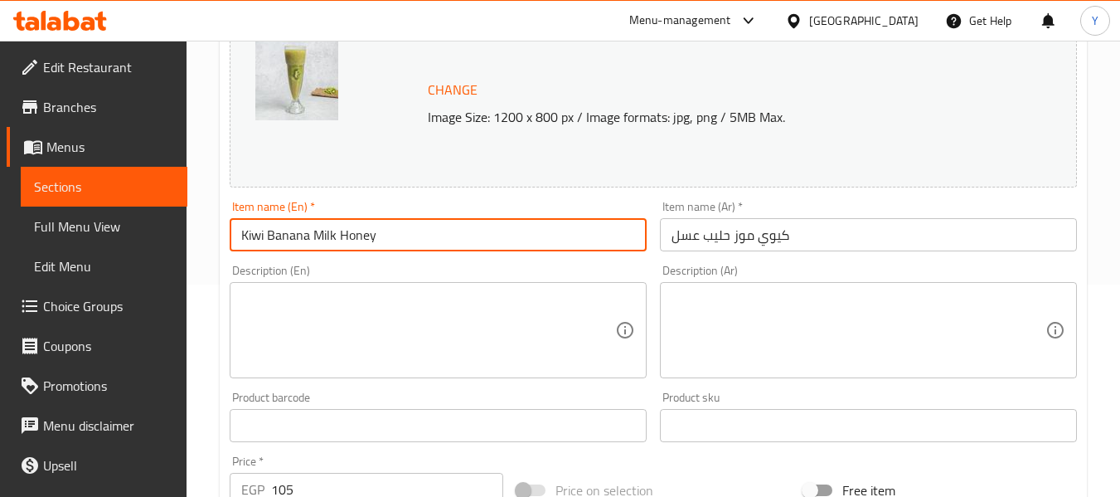
click at [427, 240] on input "Kiwi Banana Milk Honey" at bounding box center [438, 234] width 417 height 33
click at [292, 235] on input "Kiwi Banana Milk Honey" at bounding box center [438, 234] width 417 height 33
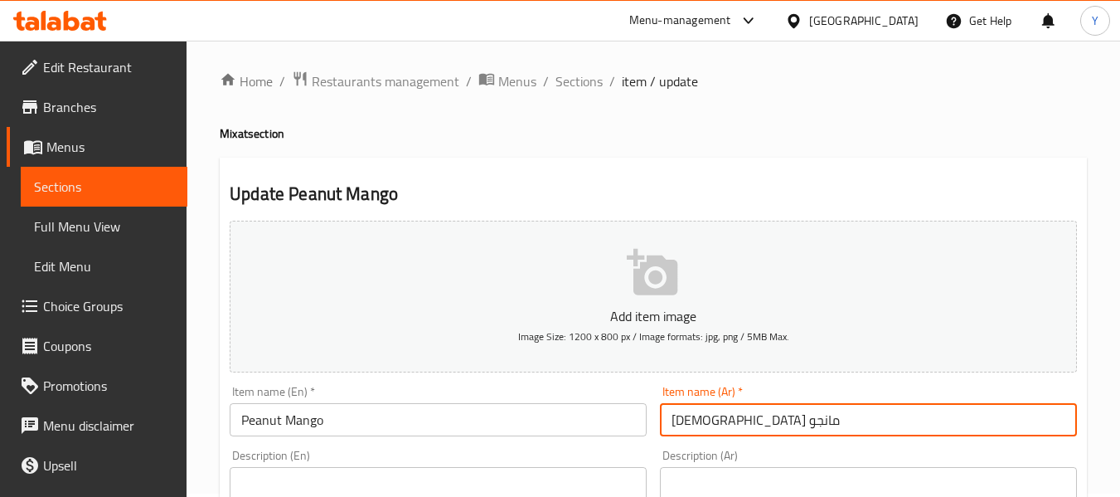
click at [827, 426] on input "[DEMOGRAPHIC_DATA] مانجو" at bounding box center [868, 419] width 417 height 33
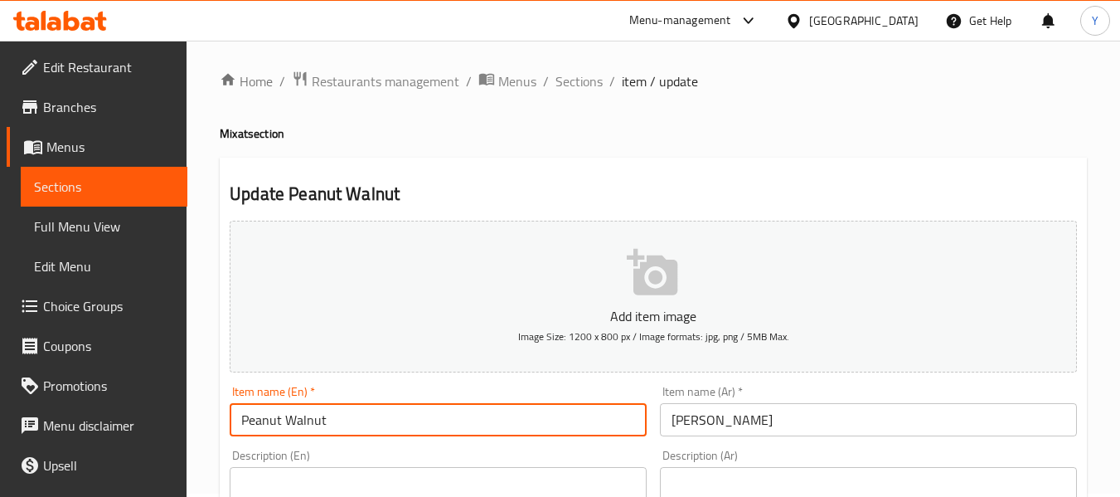
click at [382, 422] on input "Peanut Walnut" at bounding box center [438, 419] width 417 height 33
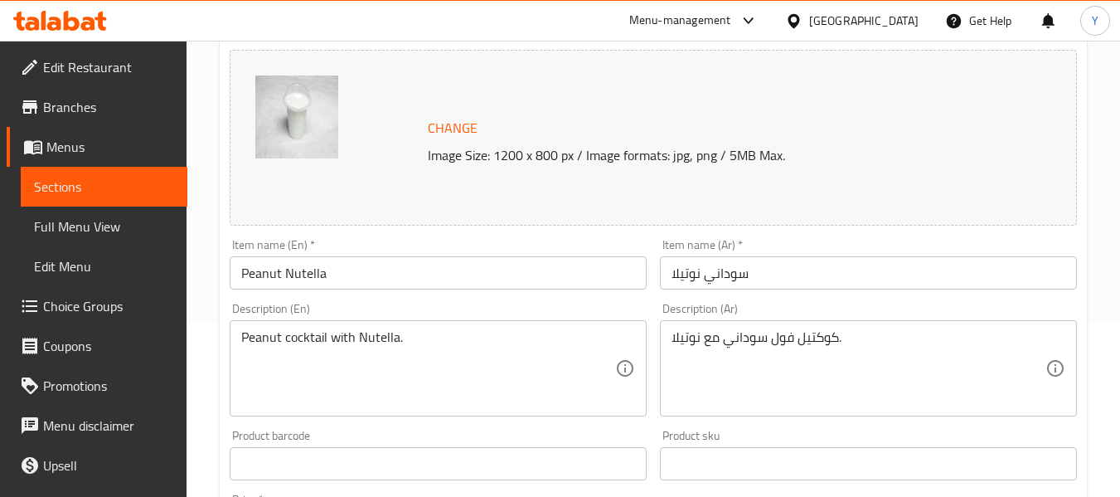
scroll to position [185, 0]
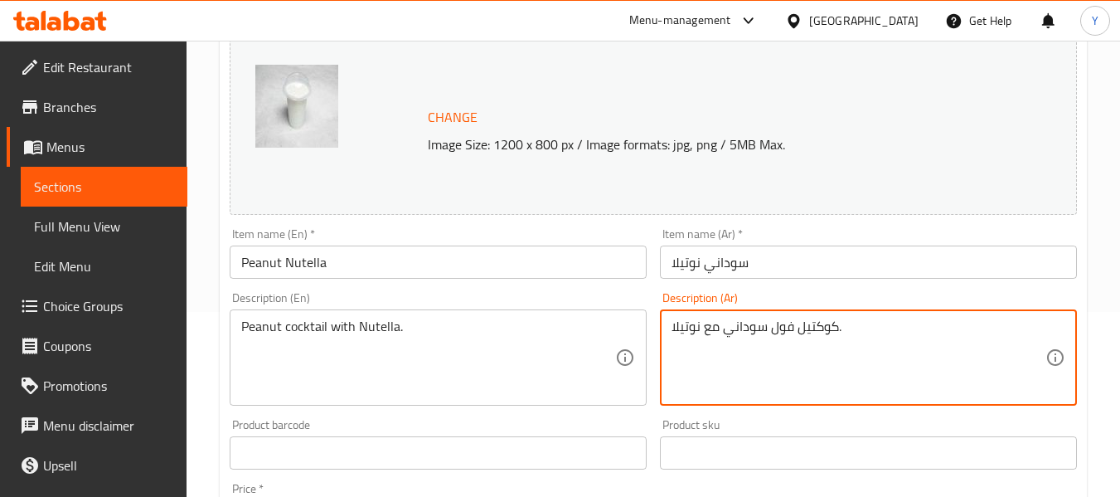
click at [710, 327] on textarea "كوكتيل فول سوداني مع نوتيلا." at bounding box center [859, 357] width 374 height 79
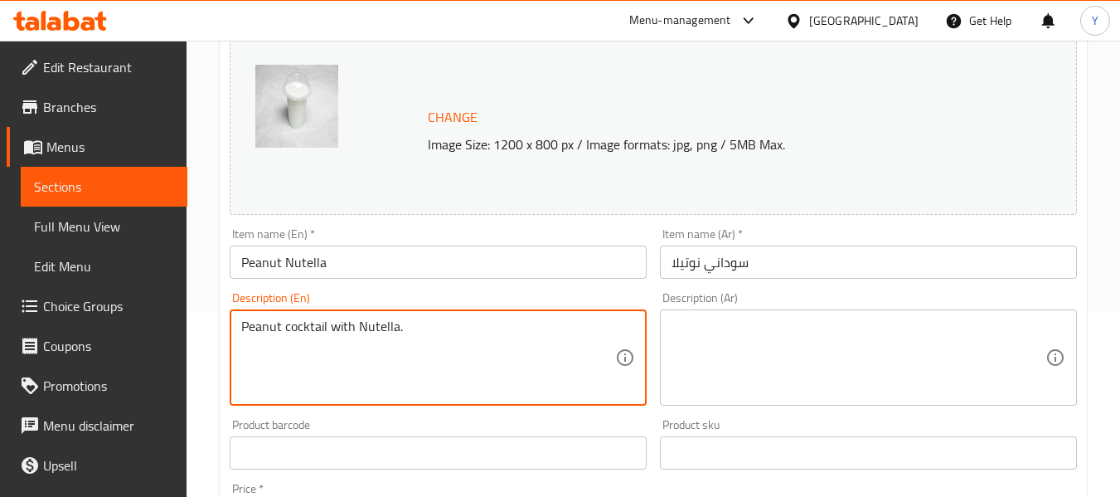
click at [446, 330] on textarea "Peanut cocktail with Nutella." at bounding box center [428, 357] width 374 height 79
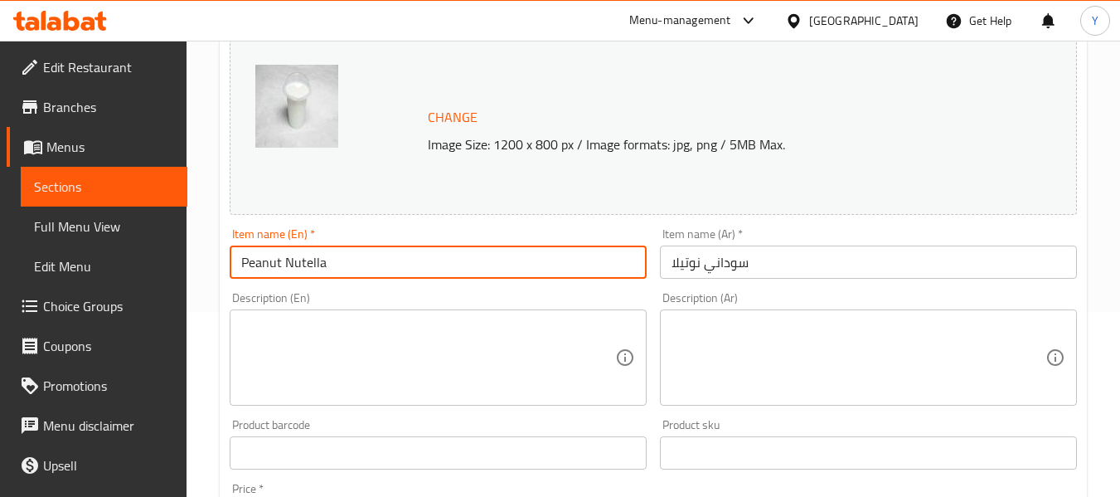
click at [450, 261] on input "Peanut Nutella" at bounding box center [438, 261] width 417 height 33
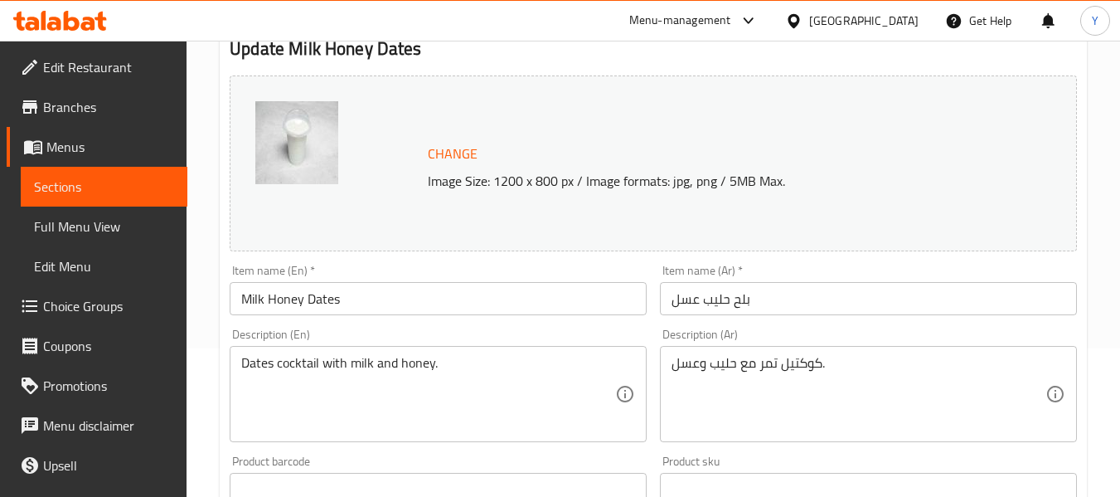
click at [800, 351] on div "كوكتيل تمر مع حليب وعسل. Description (Ar)" at bounding box center [868, 394] width 417 height 96
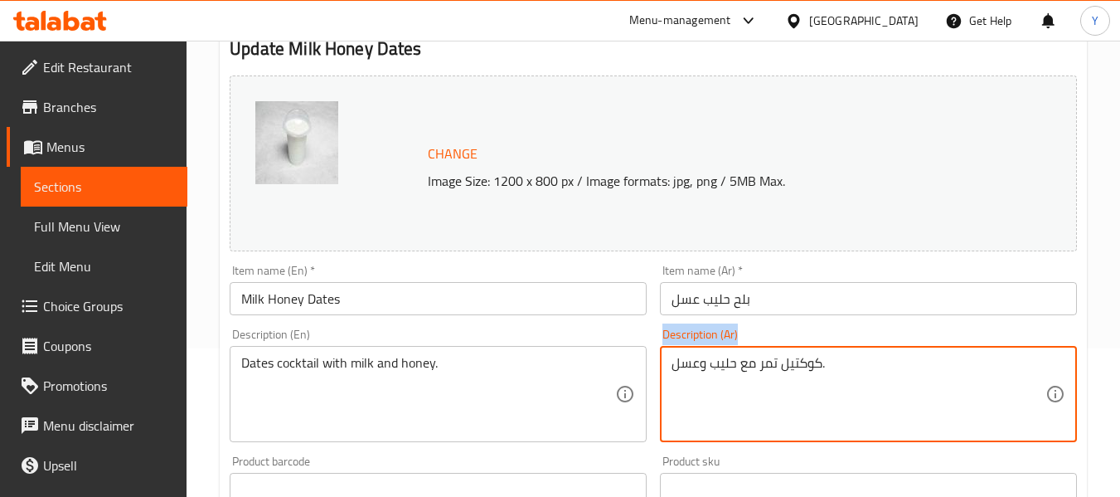
click at [800, 351] on div "كوكتيل تمر مع حليب وعسل. Description (Ar)" at bounding box center [868, 394] width 417 height 96
click at [795, 360] on textarea "كوكتيل تمر مع حليب وعسل." at bounding box center [859, 394] width 374 height 79
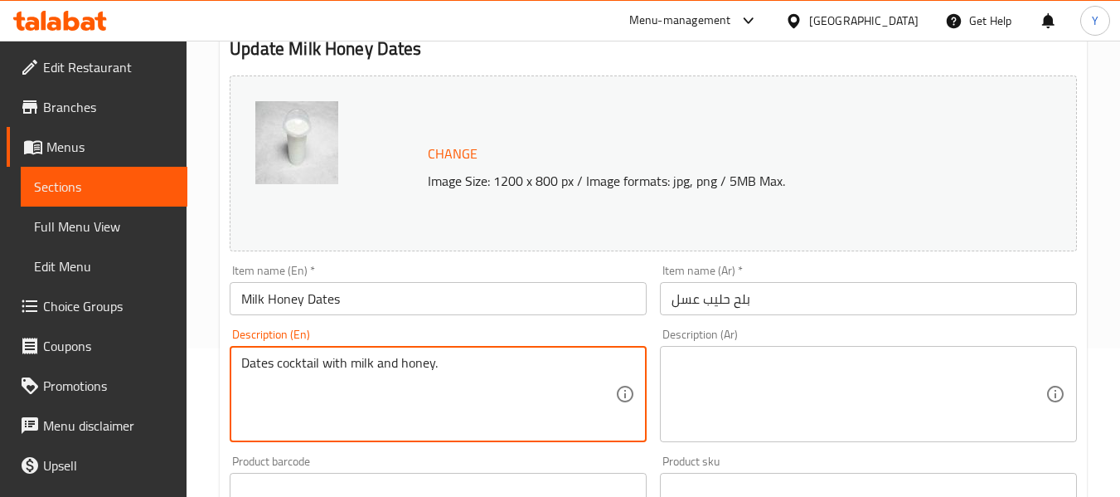
click at [403, 369] on textarea "Dates cocktail with milk and honey." at bounding box center [428, 394] width 374 height 79
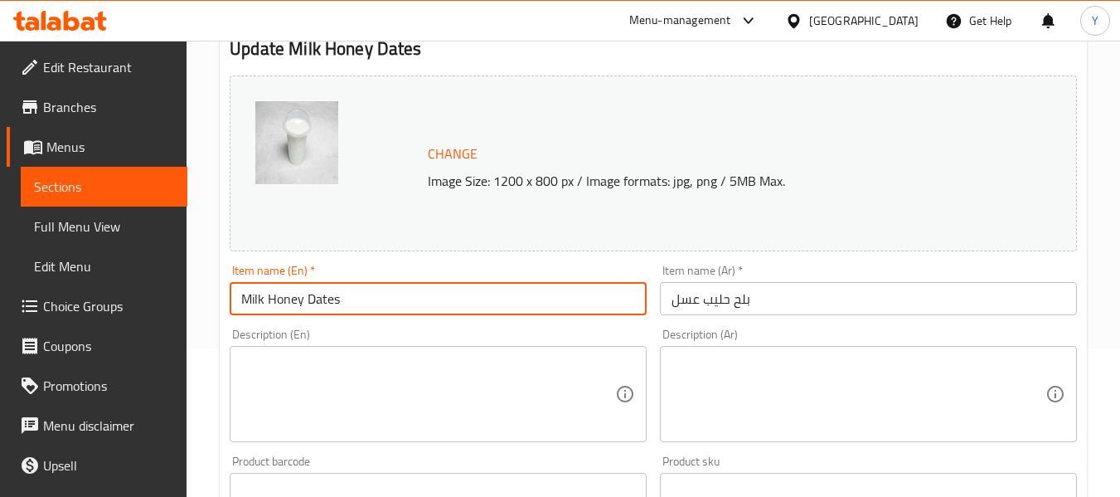
click at [418, 289] on input "Milk Honey Dates" at bounding box center [438, 298] width 417 height 33
click at [303, 309] on input "Milk Honey Dates" at bounding box center [438, 298] width 417 height 33
